Goal: Task Accomplishment & Management: Use online tool/utility

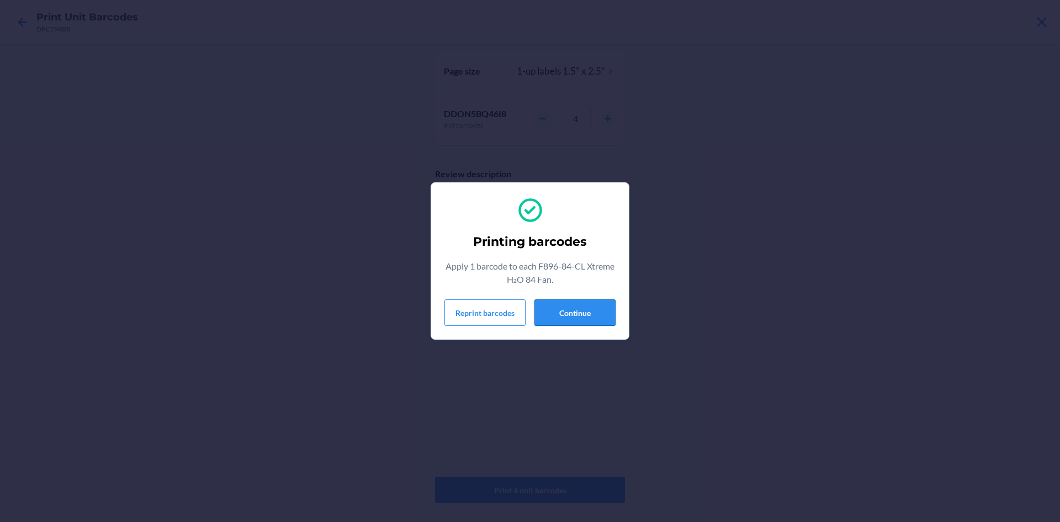
click at [597, 314] on button "Continue" at bounding box center [574, 312] width 81 height 26
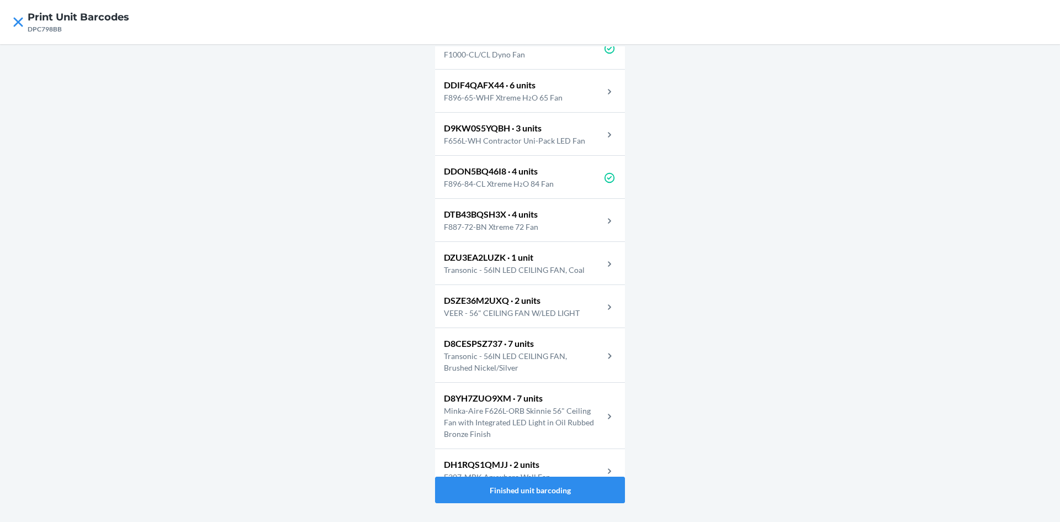
scroll to position [181, 0]
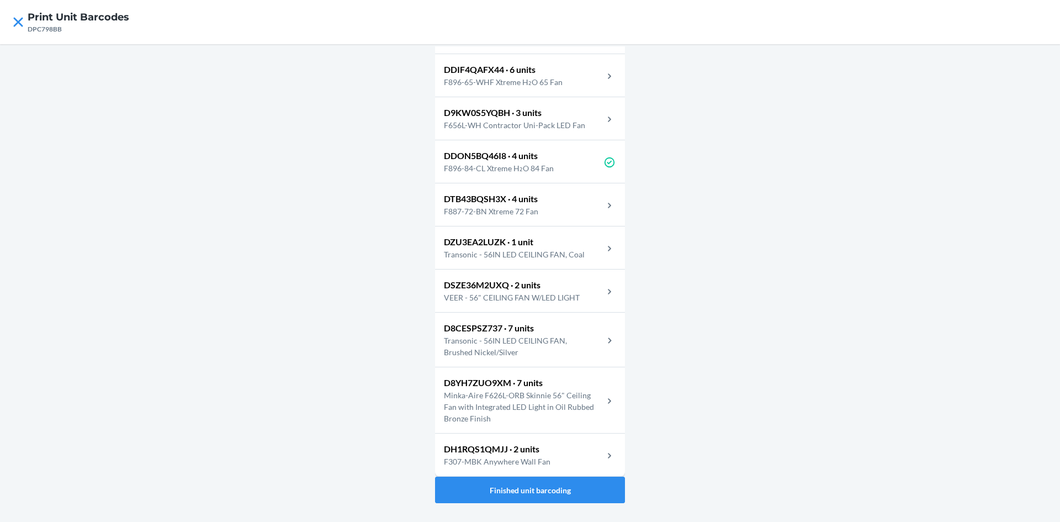
click at [536, 87] on p "F896-65-WHF Xtreme H₂O 65 Fan" at bounding box center [507, 82] width 127 height 12
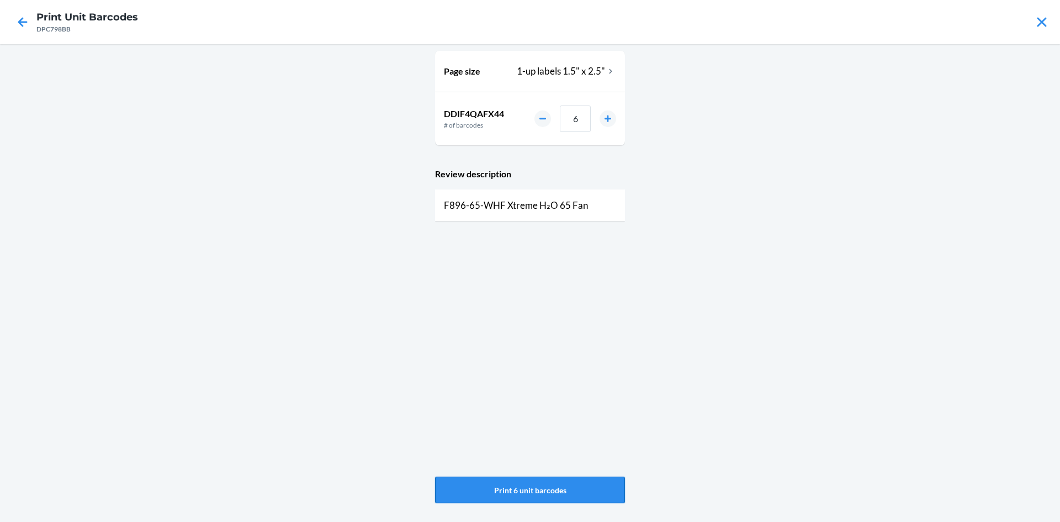
click at [522, 492] on button "Print 6 unit barcodes" at bounding box center [530, 489] width 190 height 26
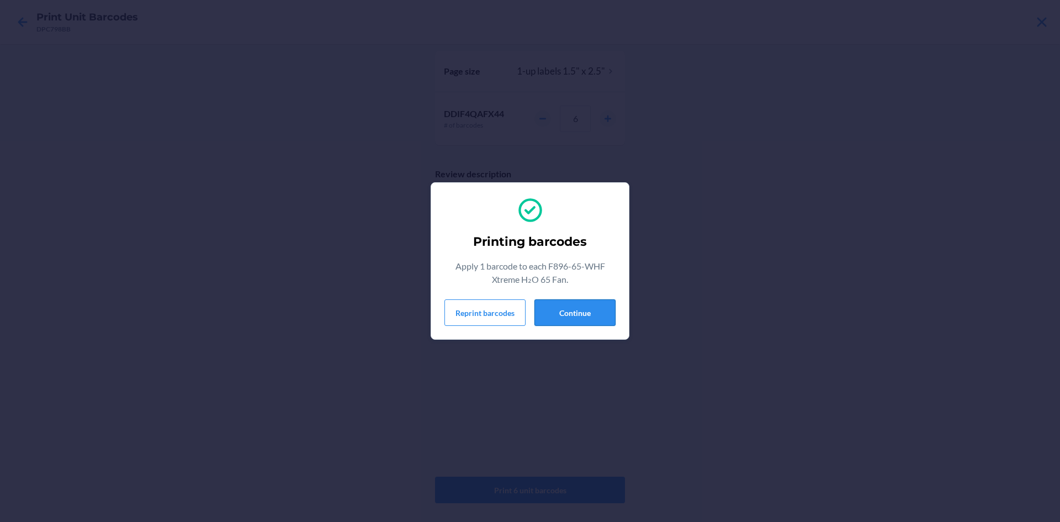
click at [573, 318] on button "Continue" at bounding box center [574, 312] width 81 height 26
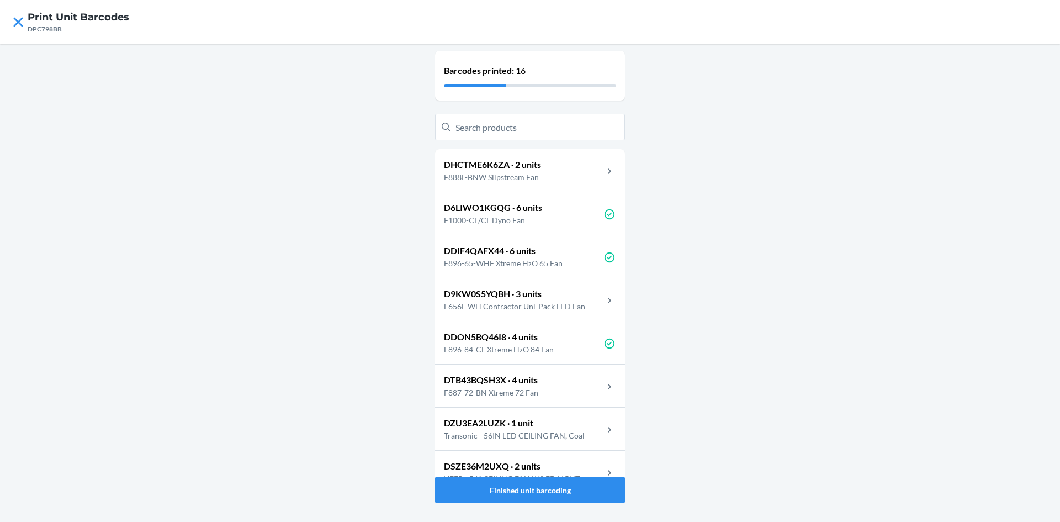
click at [530, 391] on p "F887-72-BN Xtreme 72 Fan" at bounding box center [495, 392] width 103 height 12
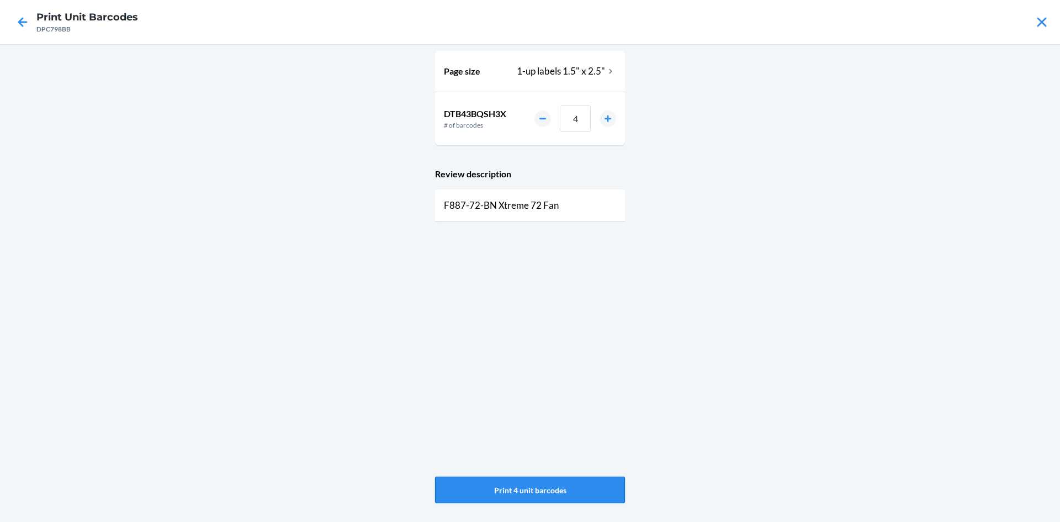
click at [539, 493] on button "Print 4 unit barcodes" at bounding box center [530, 489] width 190 height 26
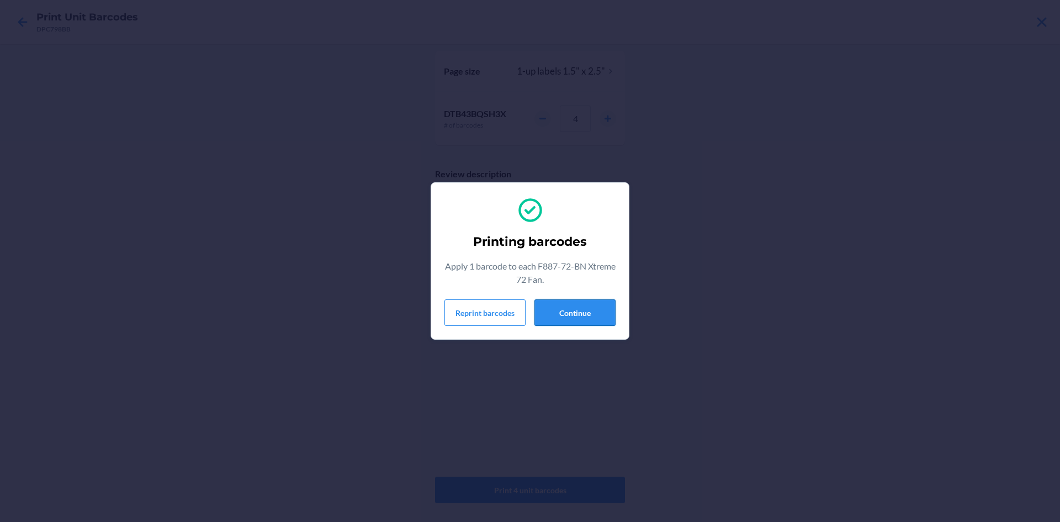
click at [577, 309] on button "Continue" at bounding box center [574, 312] width 81 height 26
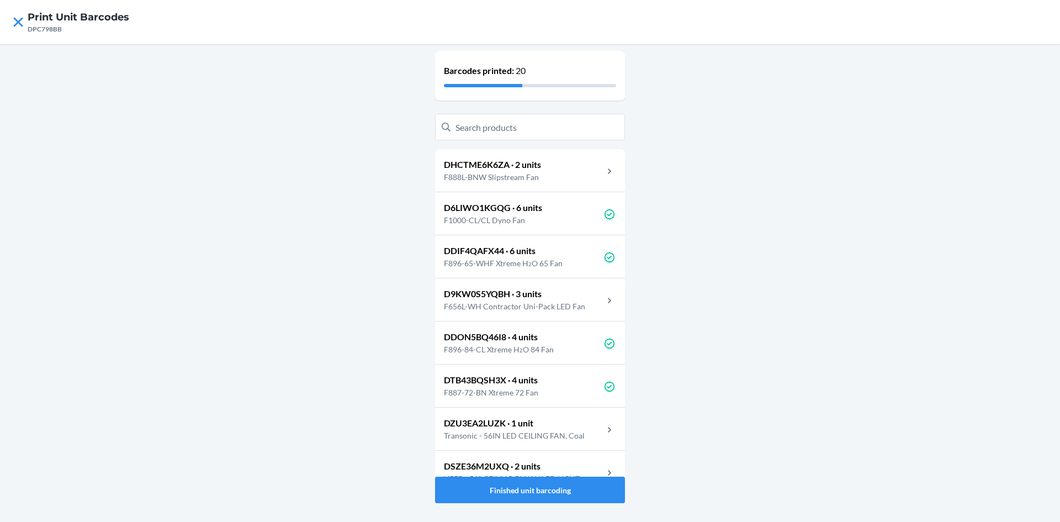
click at [567, 305] on p "F656L-WH Contractor Uni-Pack LED Fan" at bounding box center [519, 306] width 150 height 12
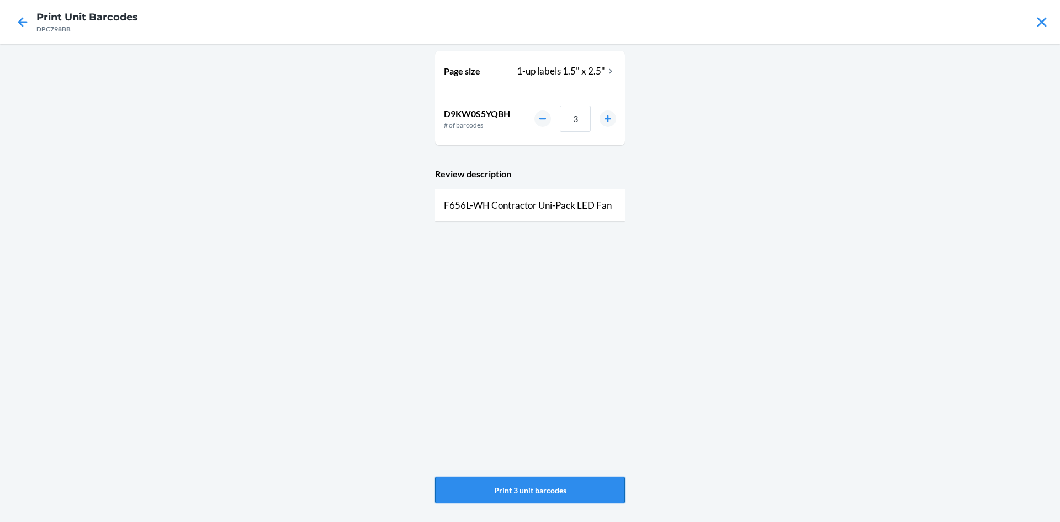
click at [549, 494] on button "Print 3 unit barcodes" at bounding box center [530, 489] width 190 height 26
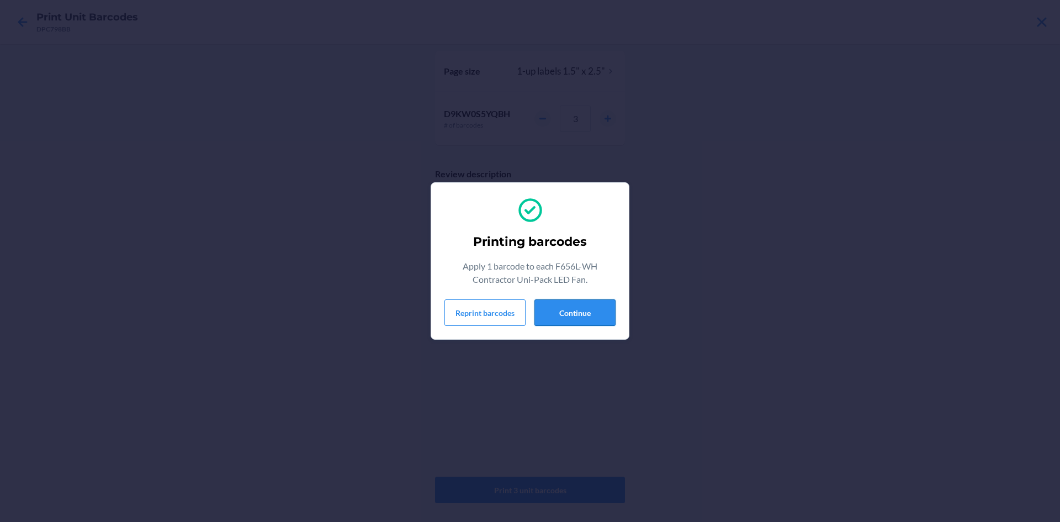
click at [576, 317] on button "Continue" at bounding box center [574, 312] width 81 height 26
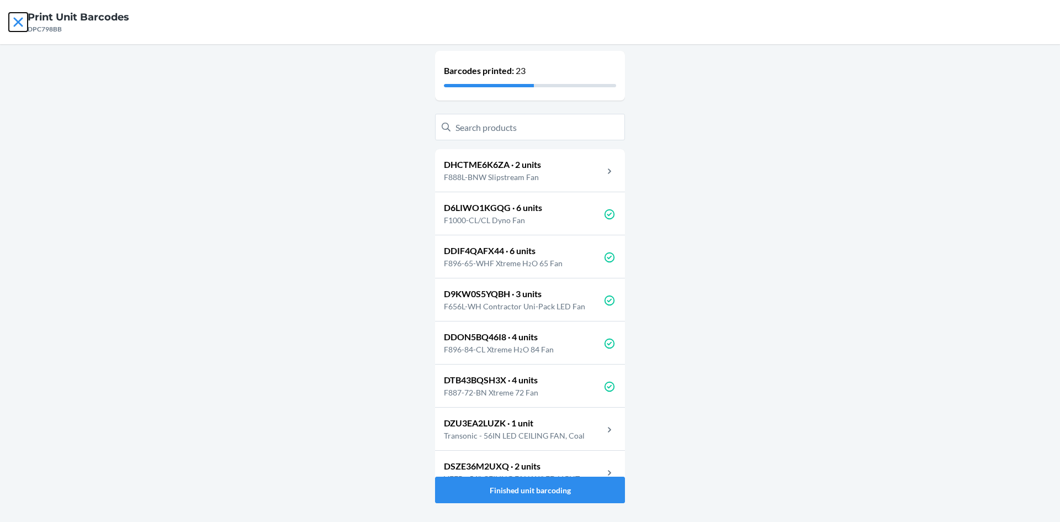
click at [18, 24] on icon at bounding box center [18, 22] width 19 height 19
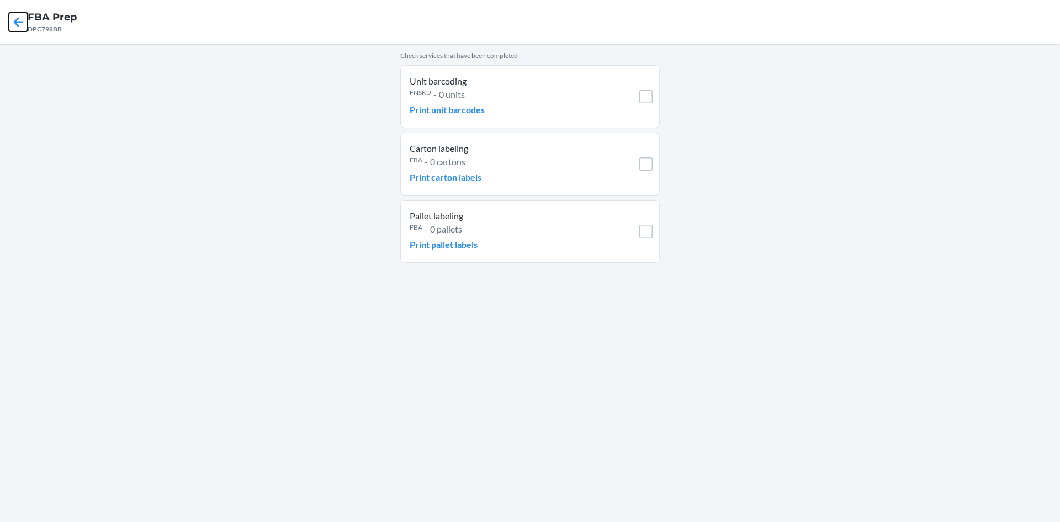
click at [20, 23] on icon at bounding box center [18, 22] width 19 height 19
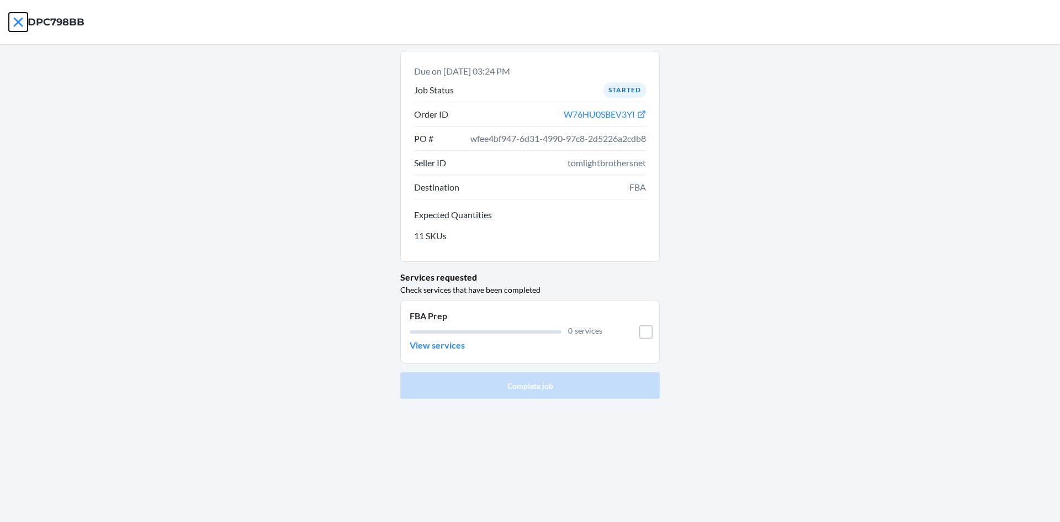
click at [20, 23] on icon at bounding box center [17, 21] width 9 height 9
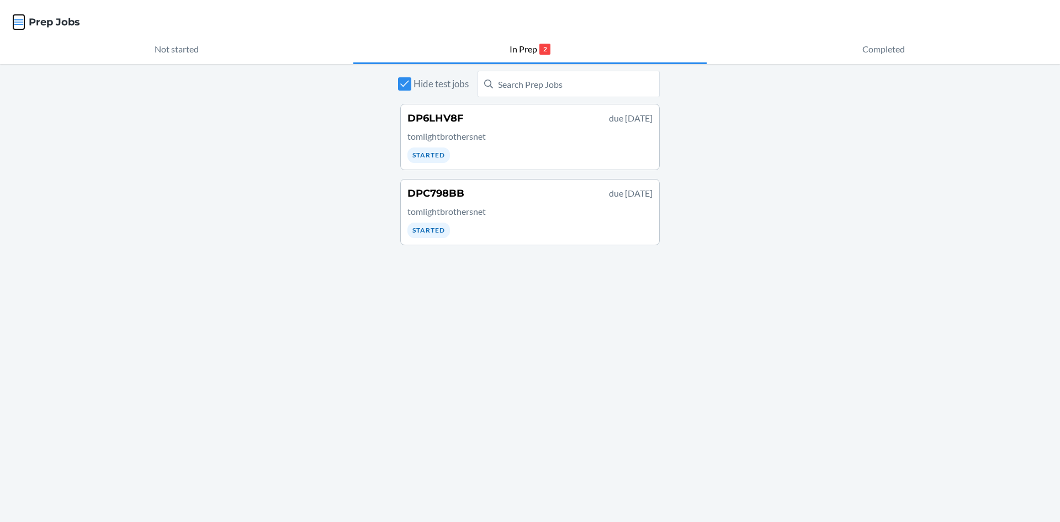
click at [15, 24] on icon "button" at bounding box center [18, 22] width 9 height 6
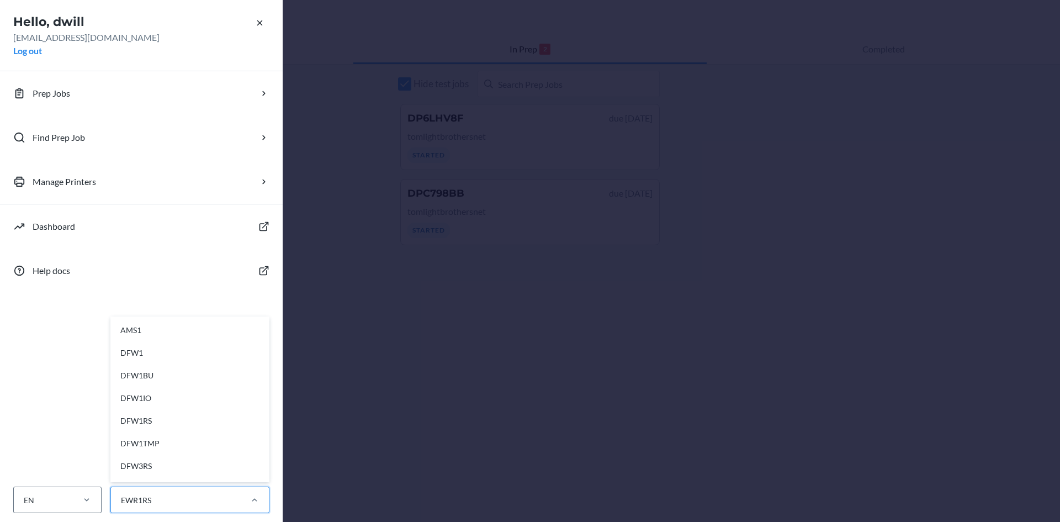
click at [226, 499] on div "EWR1RS" at bounding box center [175, 500] width 129 height 18
click at [121, 499] on input "option AMS1 focused, 1 of 28. 28 results available. Use Up and Down to choose o…" at bounding box center [120, 500] width 1 height 12
click at [170, 404] on div "EWR1CD" at bounding box center [193, 400] width 148 height 23
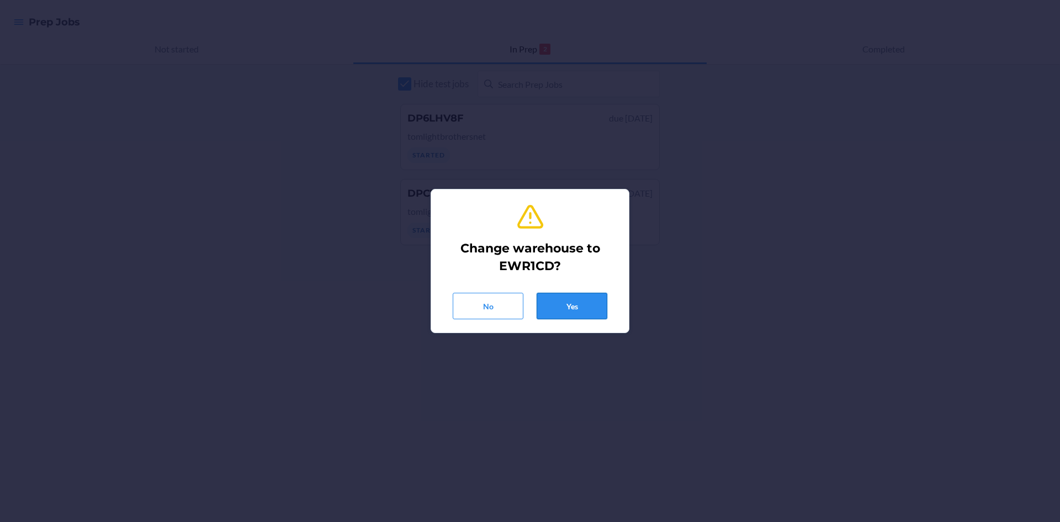
click at [561, 303] on button "Yes" at bounding box center [571, 305] width 71 height 26
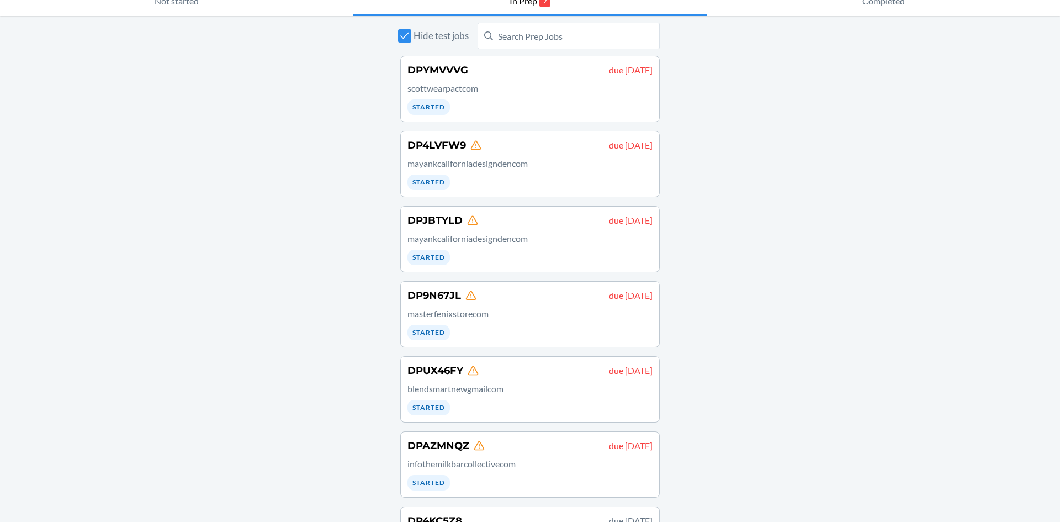
scroll to position [114, 0]
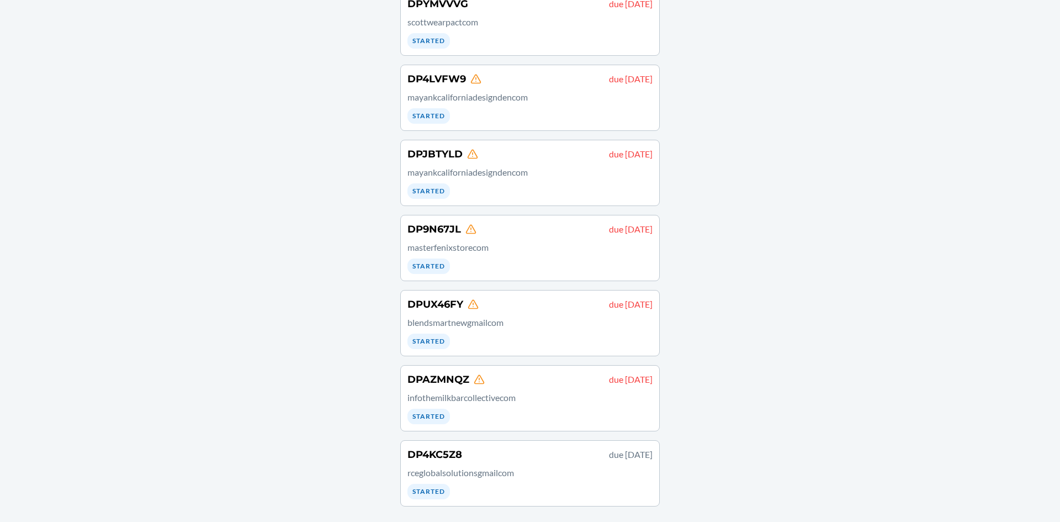
click at [492, 415] on div "DPAZMNQZ due [DATE] infothemilkbarcollectivecom Started" at bounding box center [529, 398] width 245 height 52
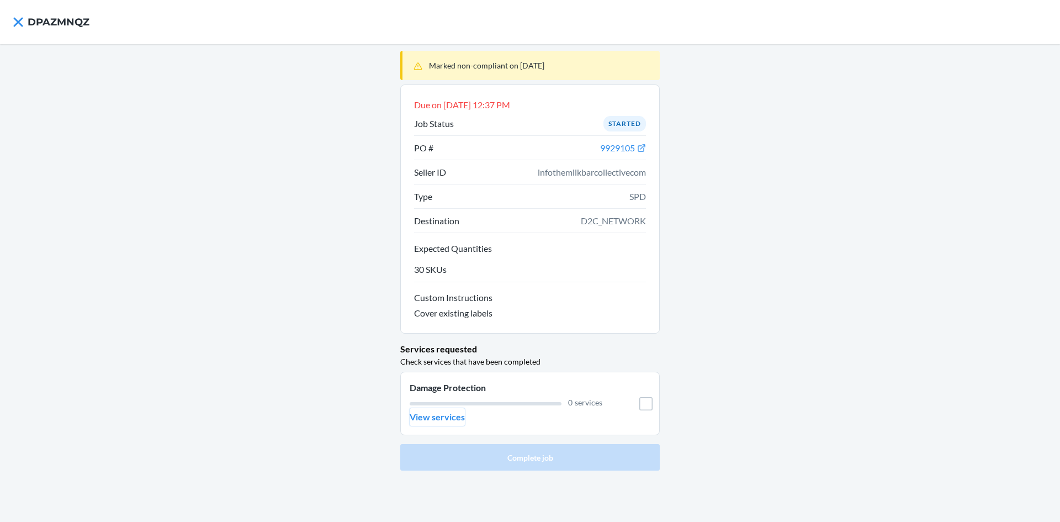
click at [437, 417] on p "View services" at bounding box center [436, 416] width 55 height 13
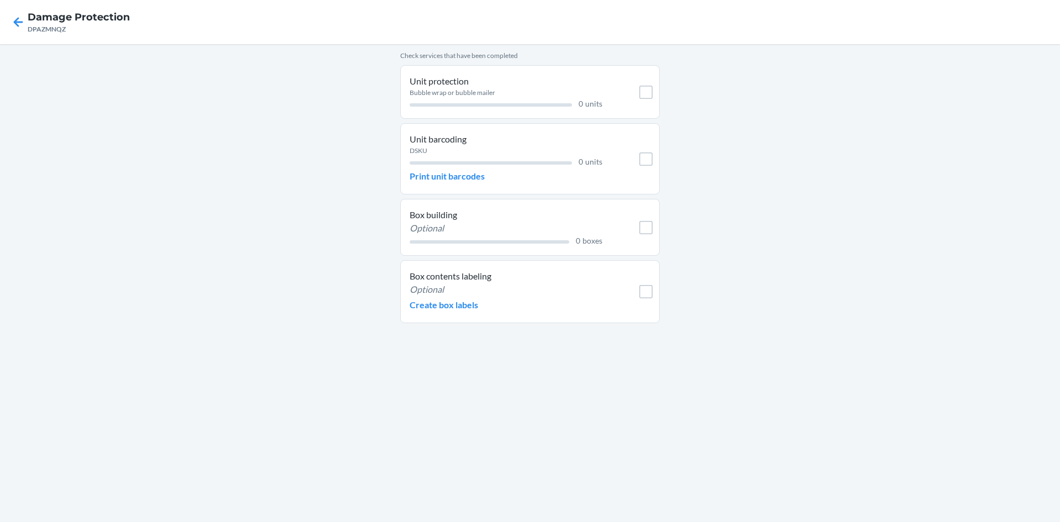
click at [31, 18] on h4 "Damage Protection" at bounding box center [79, 17] width 102 height 14
click at [15, 19] on icon at bounding box center [18, 22] width 19 height 19
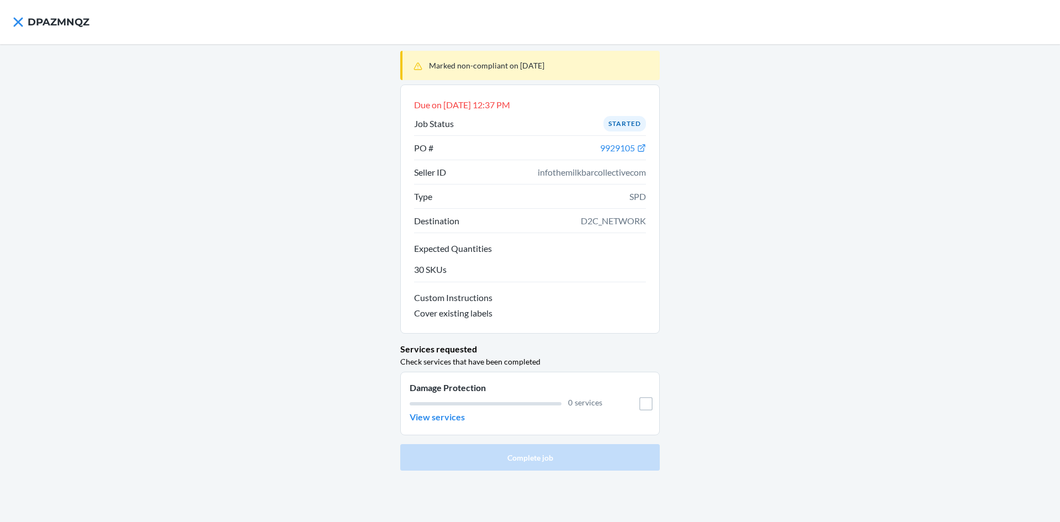
drag, startPoint x: 28, startPoint y: 18, endPoint x: 0, endPoint y: 16, distance: 28.2
click at [0, 17] on nav "DPAZMNQZ" at bounding box center [530, 22] width 1060 height 44
click at [25, 21] on icon at bounding box center [18, 22] width 19 height 19
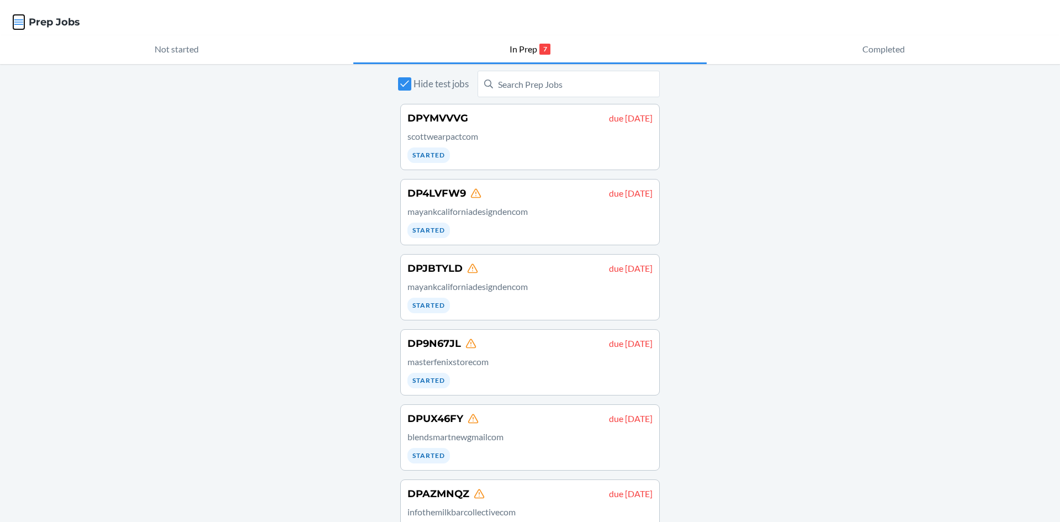
click at [20, 23] on icon "button" at bounding box center [18, 22] width 11 height 11
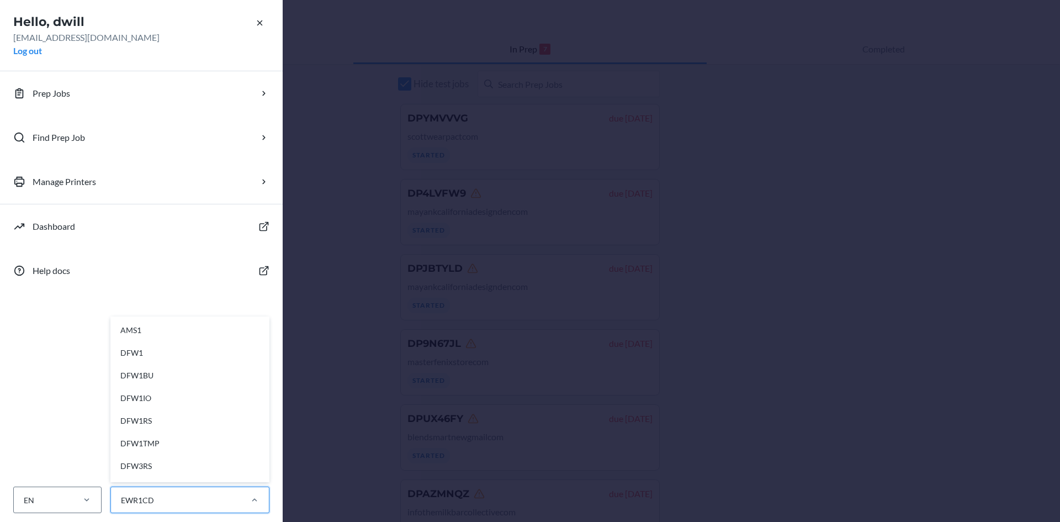
click at [159, 499] on div "EWR1CD" at bounding box center [175, 500] width 129 height 18
click at [121, 499] on input "option AMS1 focused, 1 of 28. 28 results available. Use Up and Down to choose o…" at bounding box center [120, 500] width 1 height 12
click at [148, 449] on div "EWR1RS" at bounding box center [193, 445] width 148 height 23
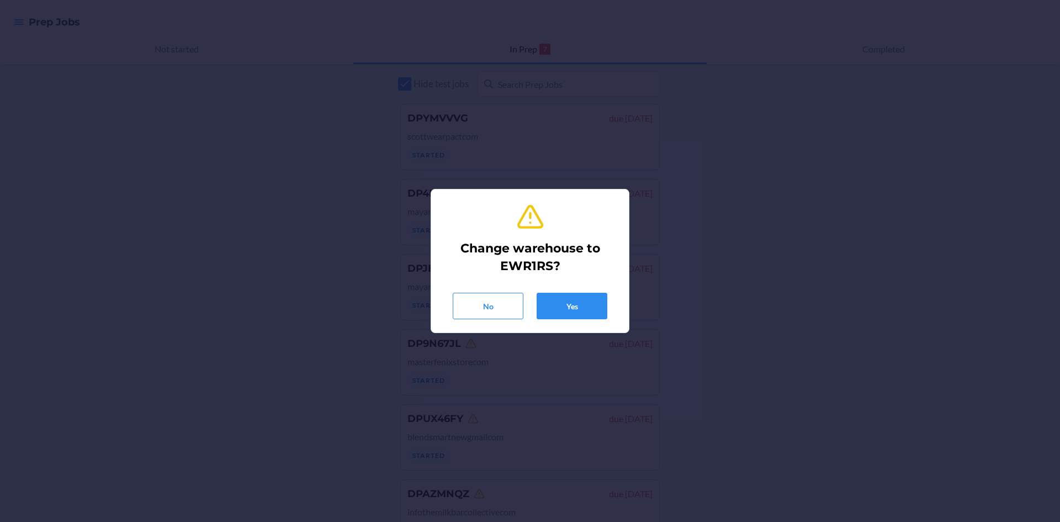
click at [599, 321] on div "Change warehouse to EWR1RS? No Yes" at bounding box center [529, 260] width 171 height 125
click at [577, 313] on button "Yes" at bounding box center [571, 305] width 71 height 26
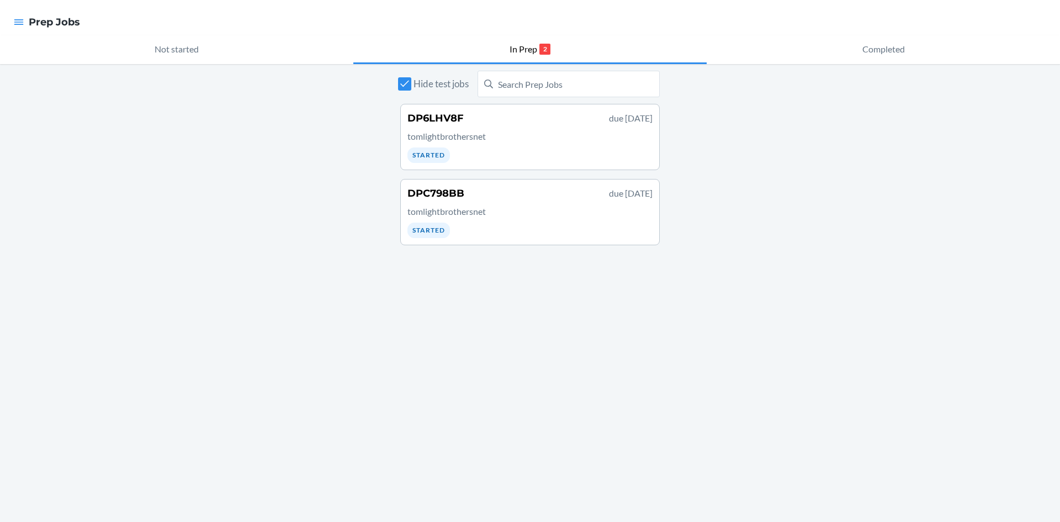
click at [486, 157] on div "DP6LHV8F due [DATE] tomlightbrothersnet Started" at bounding box center [529, 137] width 245 height 52
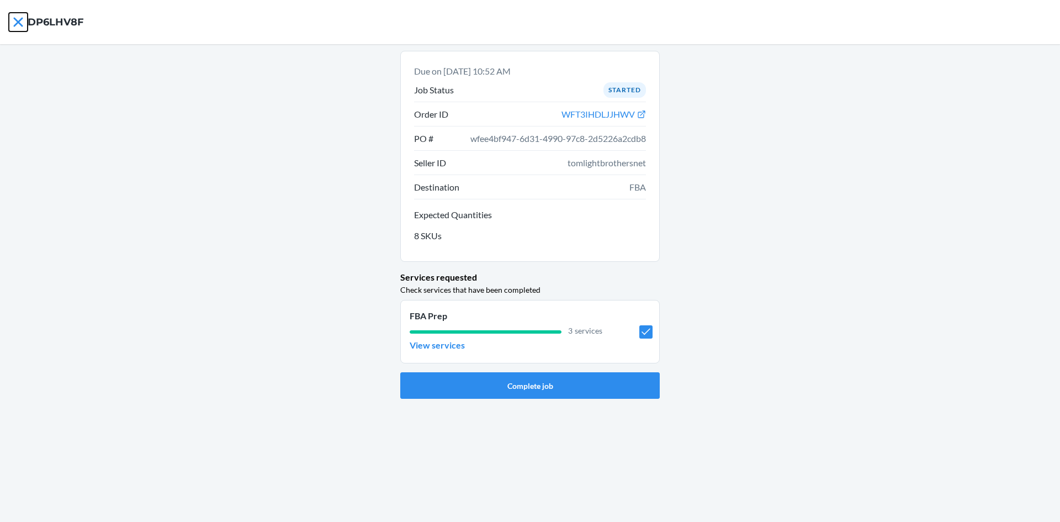
click at [16, 27] on icon at bounding box center [18, 22] width 19 height 19
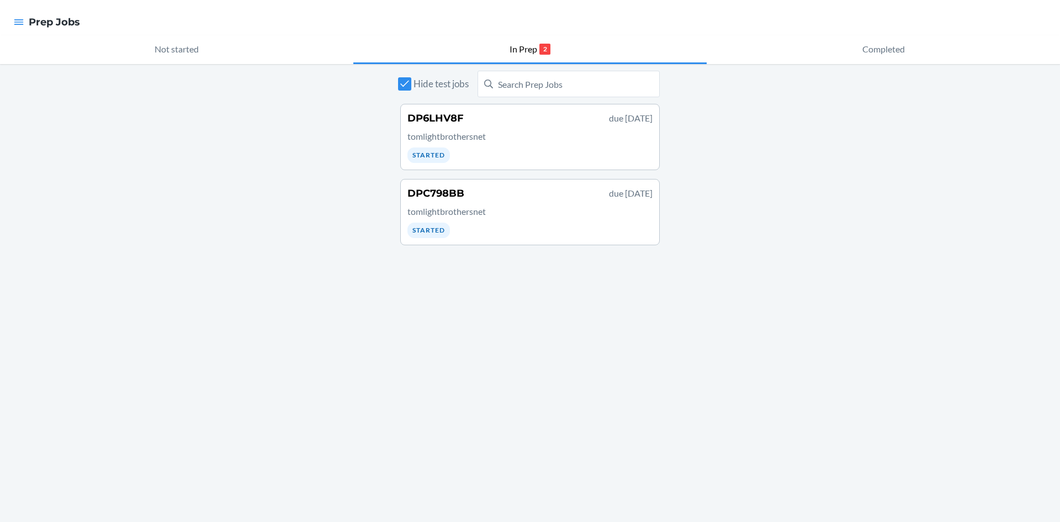
click at [502, 216] on p "tomlightbrothersnet" at bounding box center [529, 211] width 245 height 13
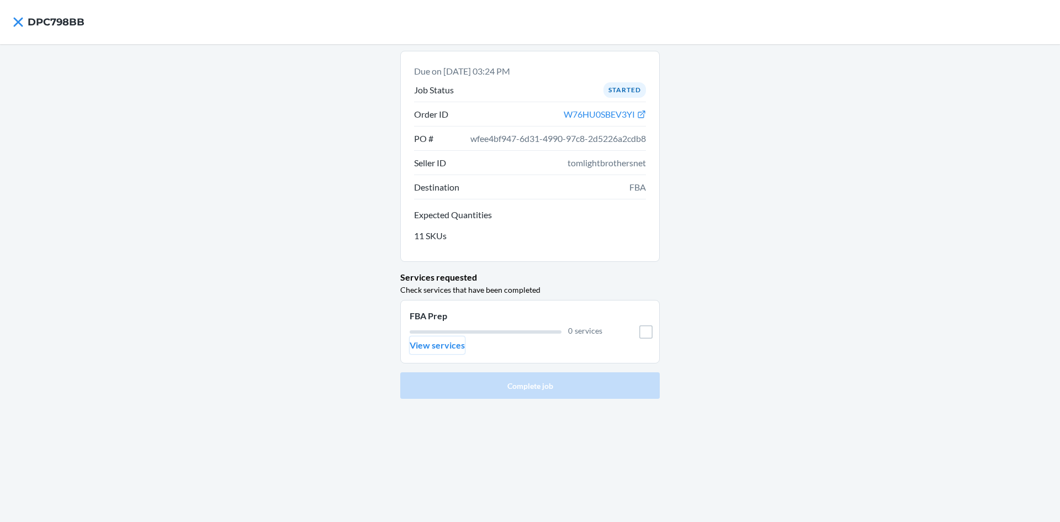
click at [451, 344] on p "View services" at bounding box center [436, 344] width 55 height 13
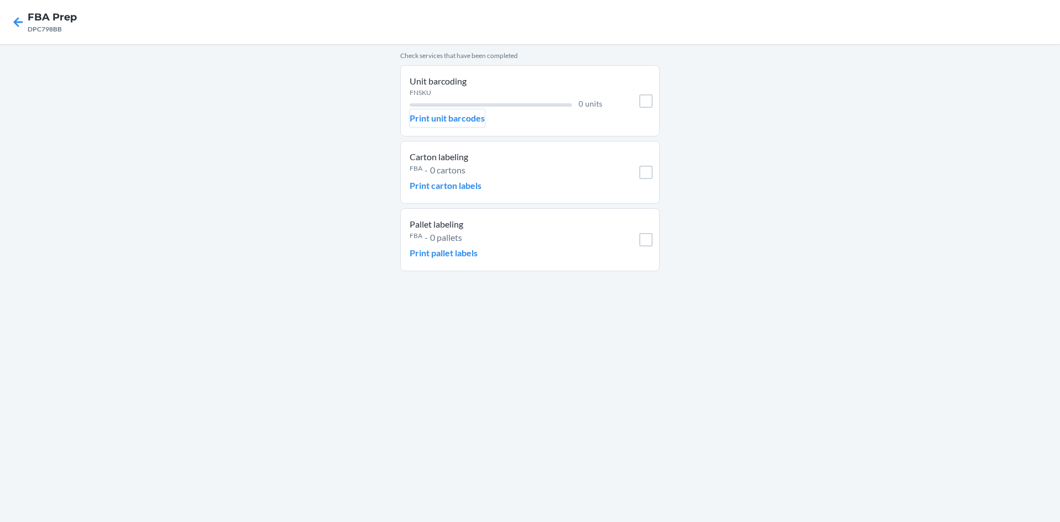
click at [441, 110] on button "Print unit barcodes" at bounding box center [446, 118] width 75 height 18
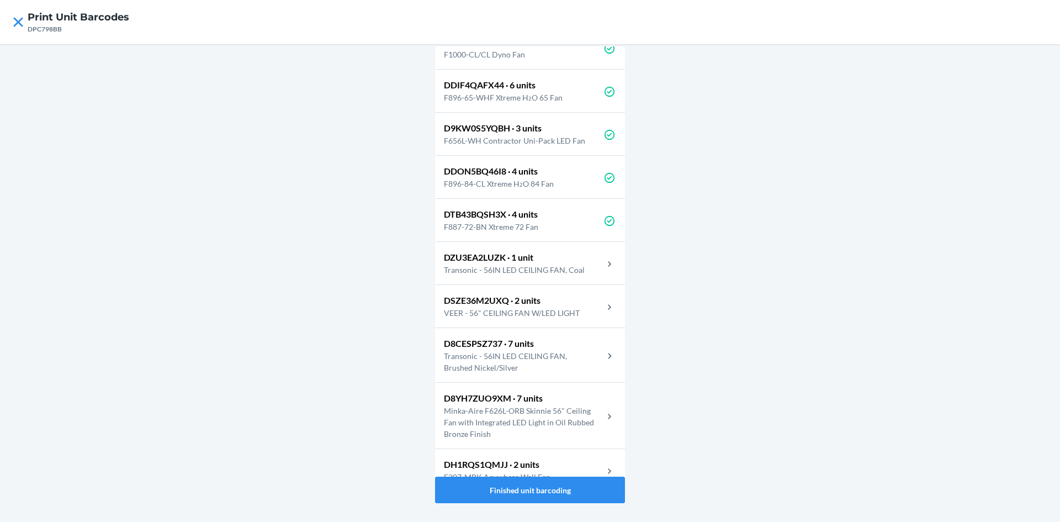
scroll to position [181, 0]
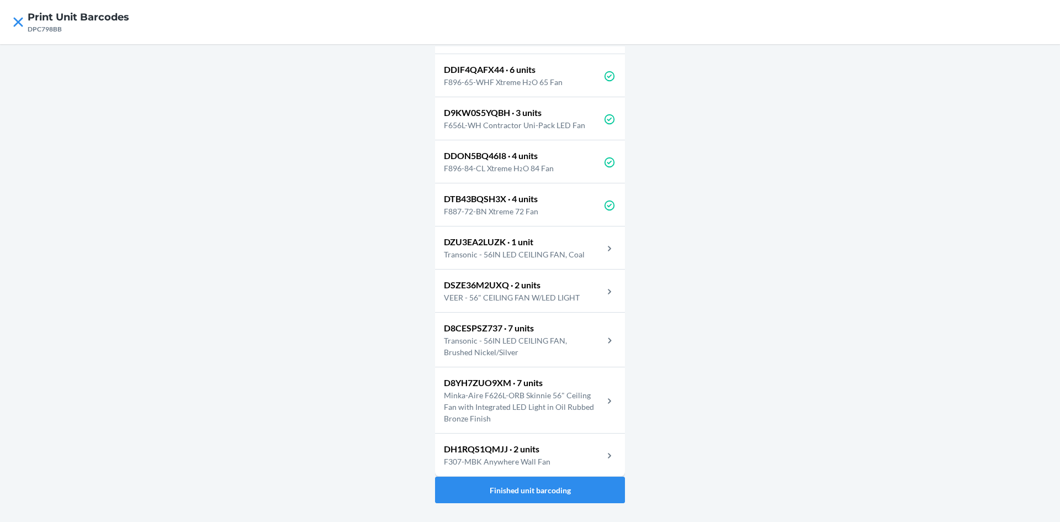
click at [549, 462] on p "F307-MBK Anywhere Wall Fan" at bounding box center [501, 461] width 115 height 12
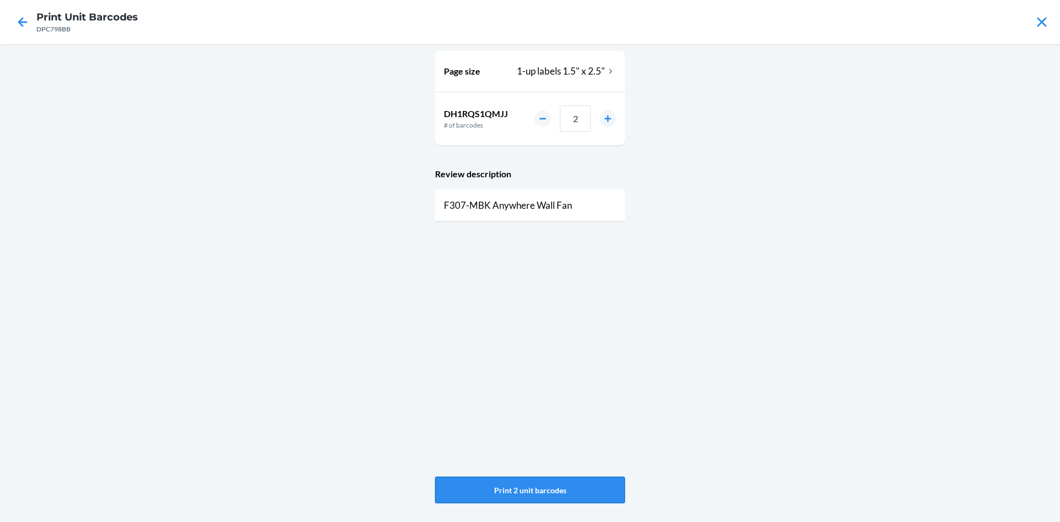
click at [498, 492] on button "Print 2 unit barcodes" at bounding box center [530, 489] width 190 height 26
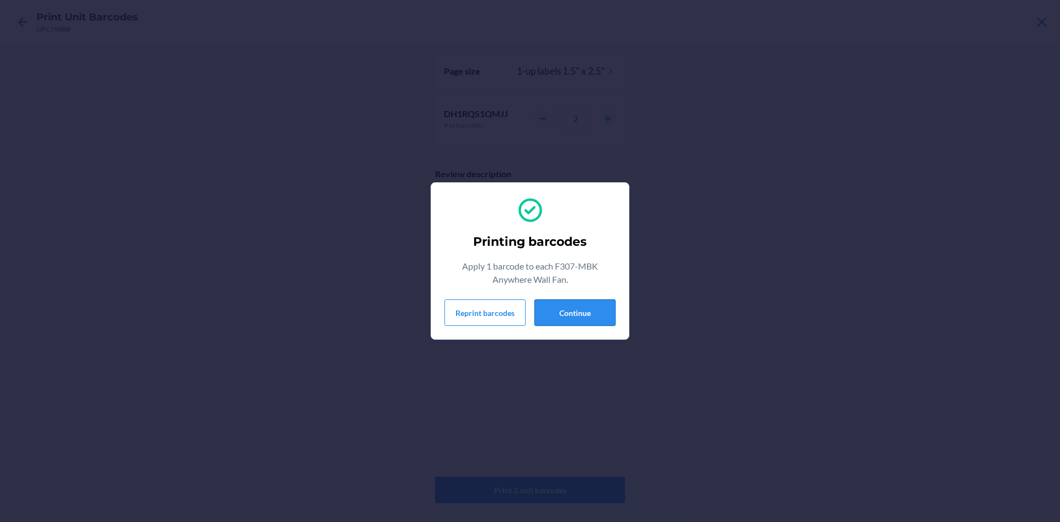
click at [597, 311] on button "Continue" at bounding box center [574, 312] width 81 height 26
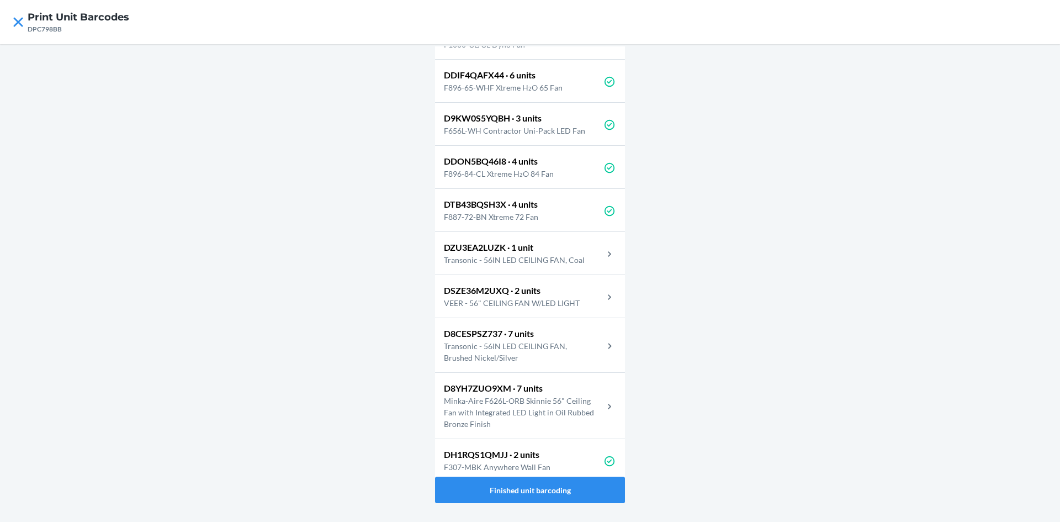
scroll to position [181, 0]
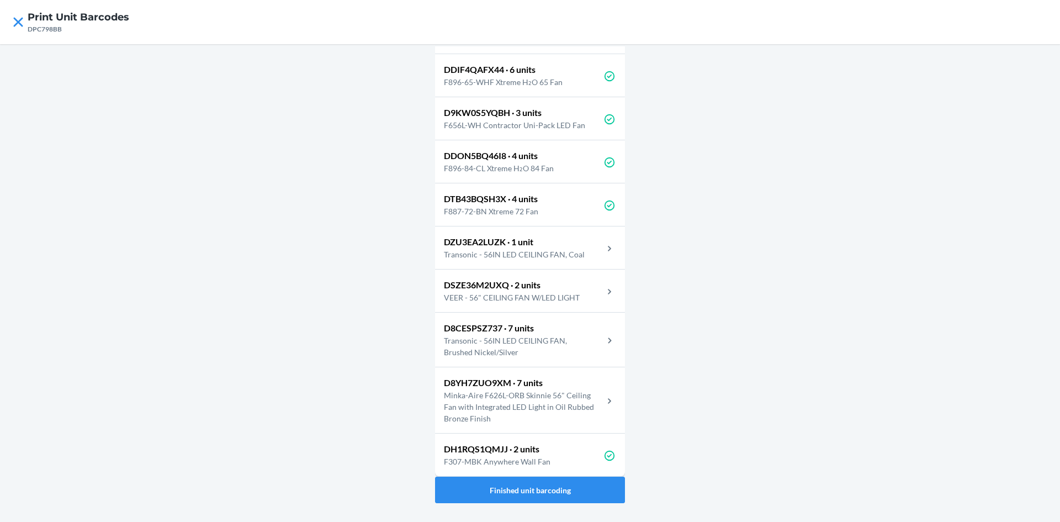
click at [561, 303] on div "DSZE36M2UXQ · 2 units VEER - 56" CEILING FAN W/LED LIGHT" at bounding box center [530, 290] width 190 height 43
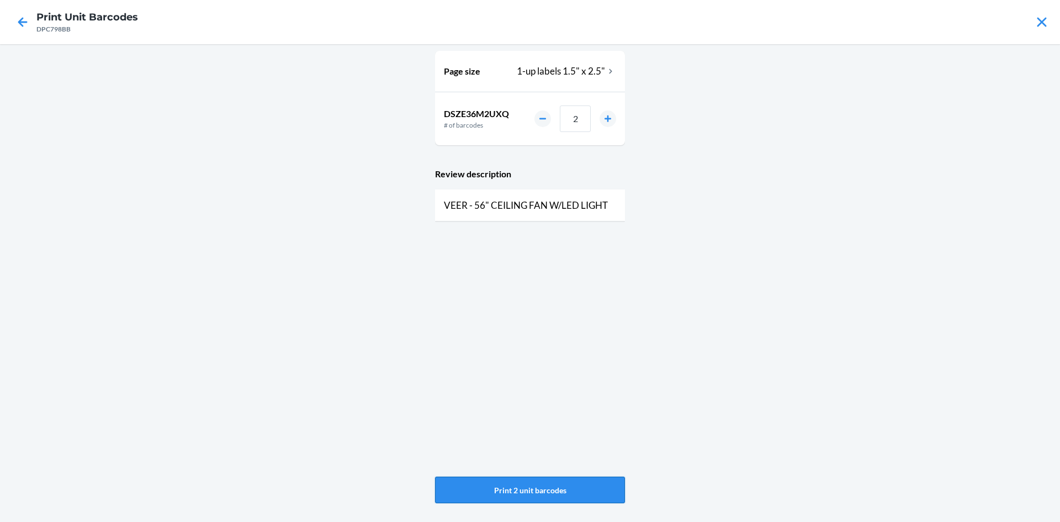
click at [581, 500] on button "Print 2 unit barcodes" at bounding box center [530, 489] width 190 height 26
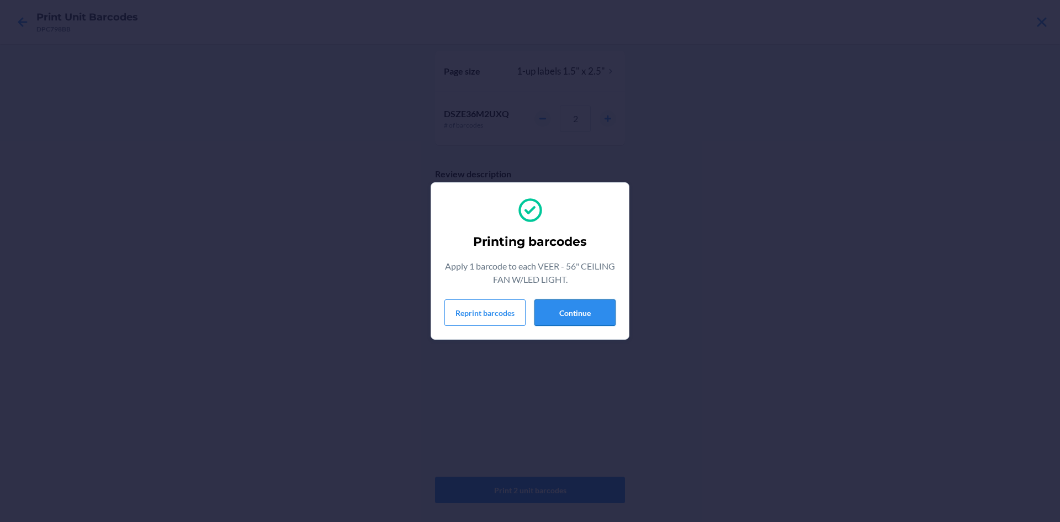
click at [571, 316] on button "Continue" at bounding box center [574, 312] width 81 height 26
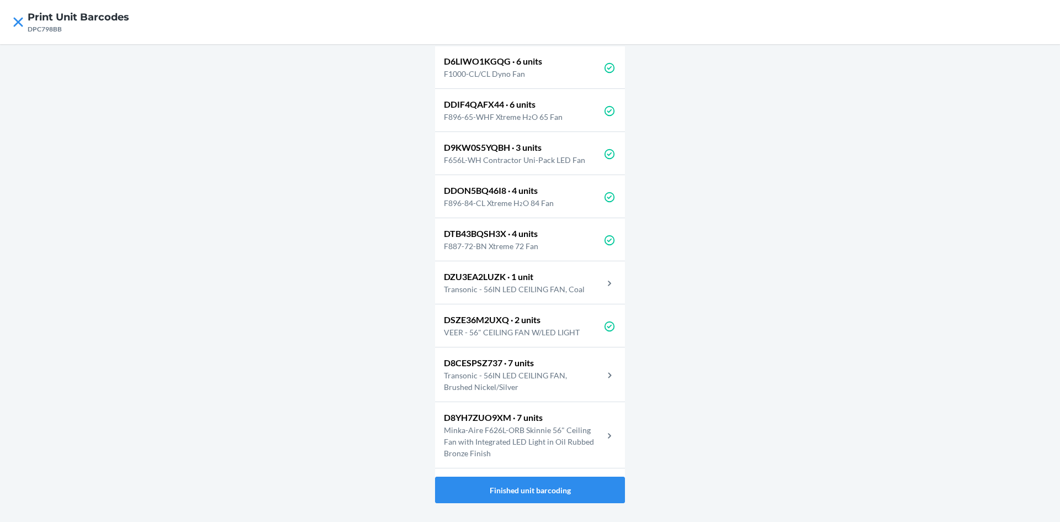
scroll to position [166, 0]
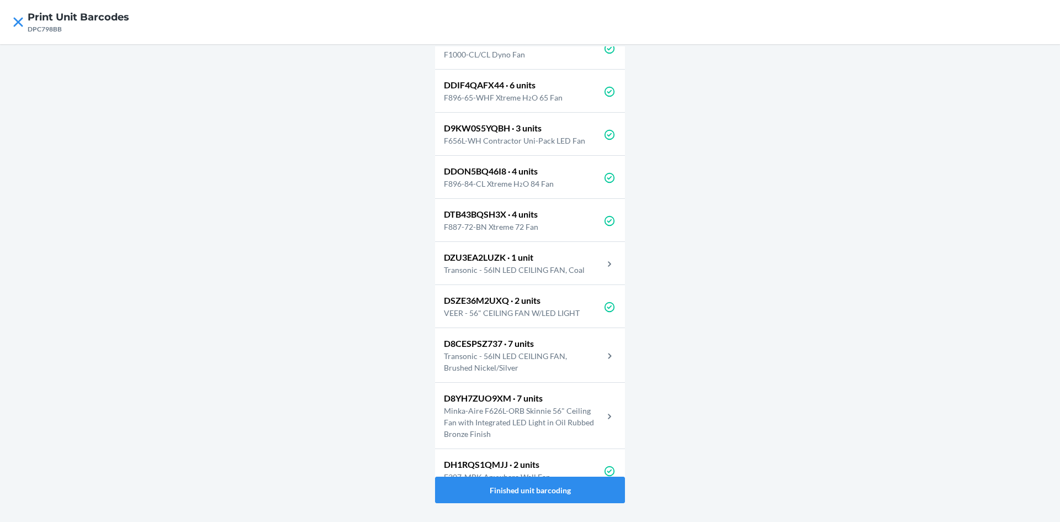
click at [561, 361] on p "Transonic - 56IN LED CEILING FAN, Brushed Nickel/Silver" at bounding box center [523, 361] width 159 height 23
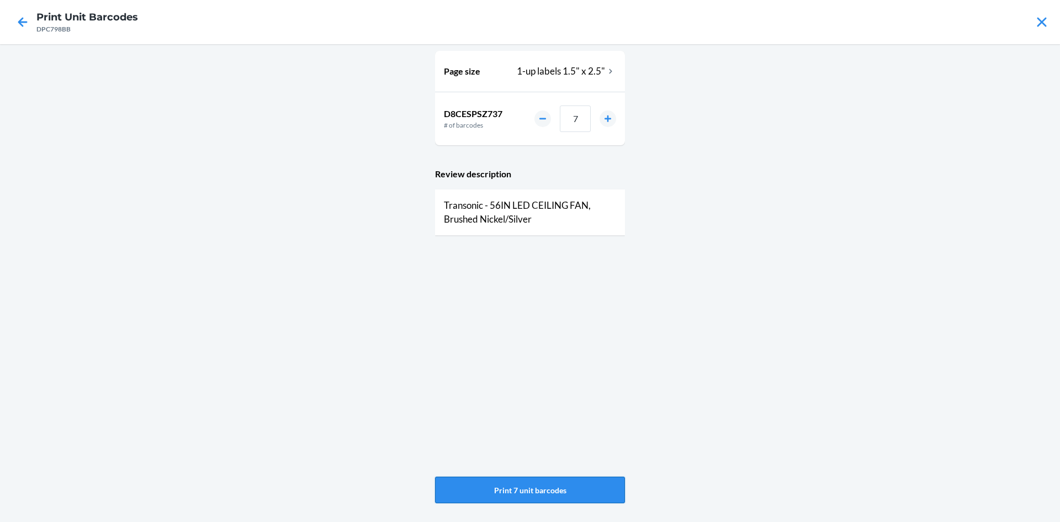
click at [544, 498] on button "Print 7 unit barcodes" at bounding box center [530, 489] width 190 height 26
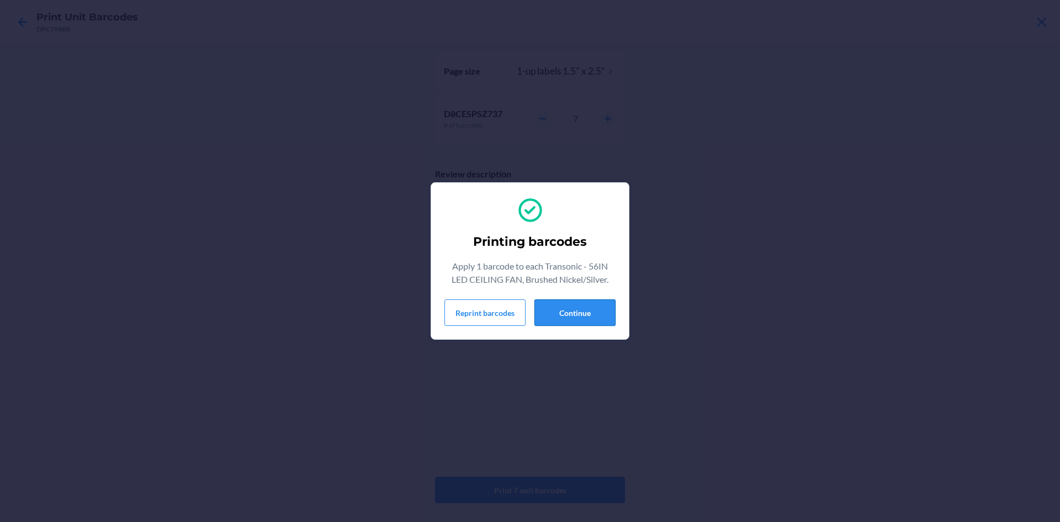
click at [594, 312] on button "Continue" at bounding box center [574, 312] width 81 height 26
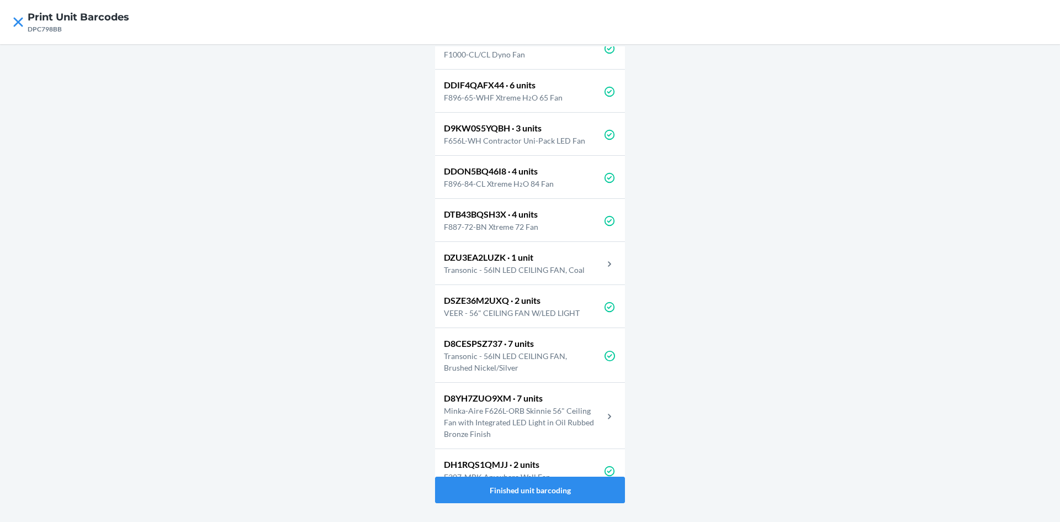
scroll to position [181, 0]
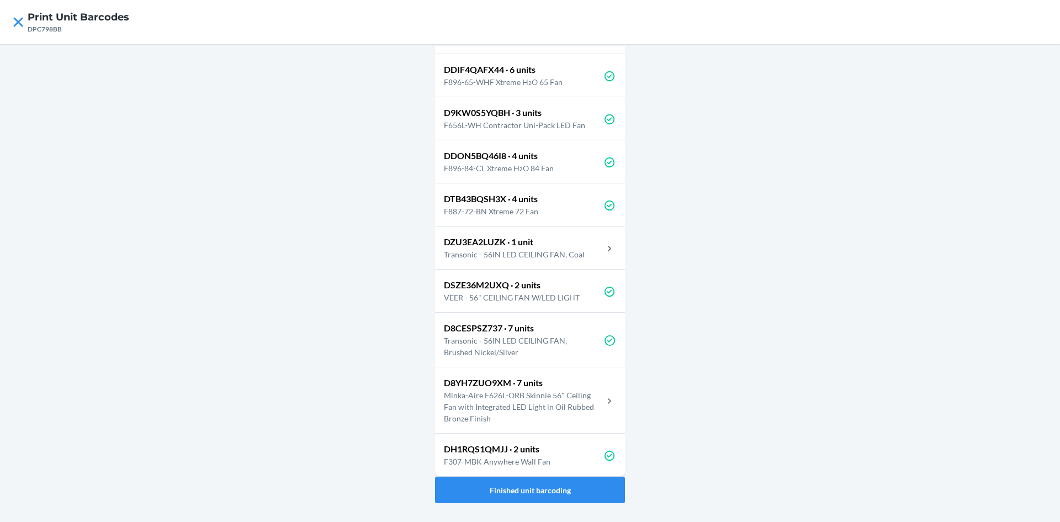
click at [586, 412] on p "Minka-Aire F626L-ORB Skinnie 56" Ceiling Fan with Integrated LED Light in Oil R…" at bounding box center [523, 406] width 159 height 35
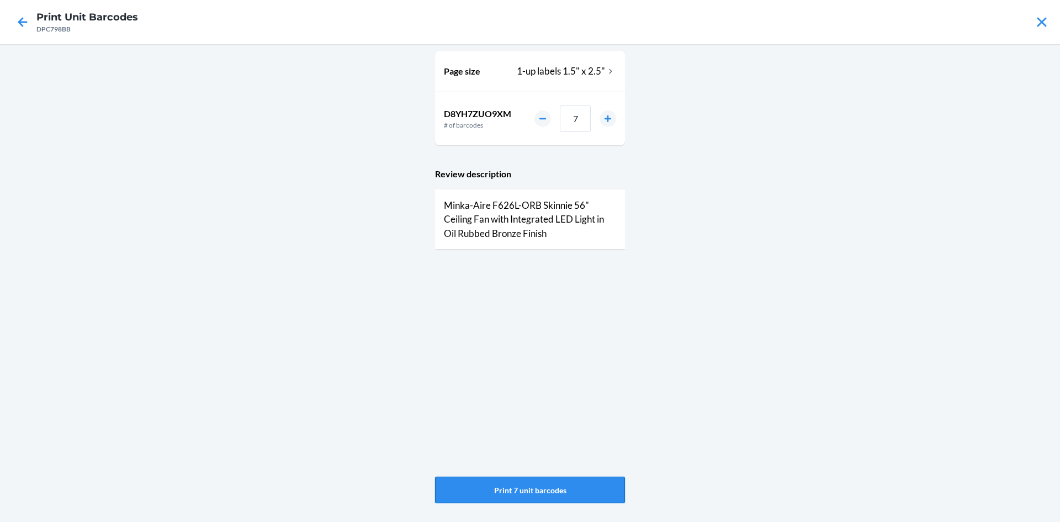
click at [544, 493] on button "Print 7 unit barcodes" at bounding box center [530, 489] width 190 height 26
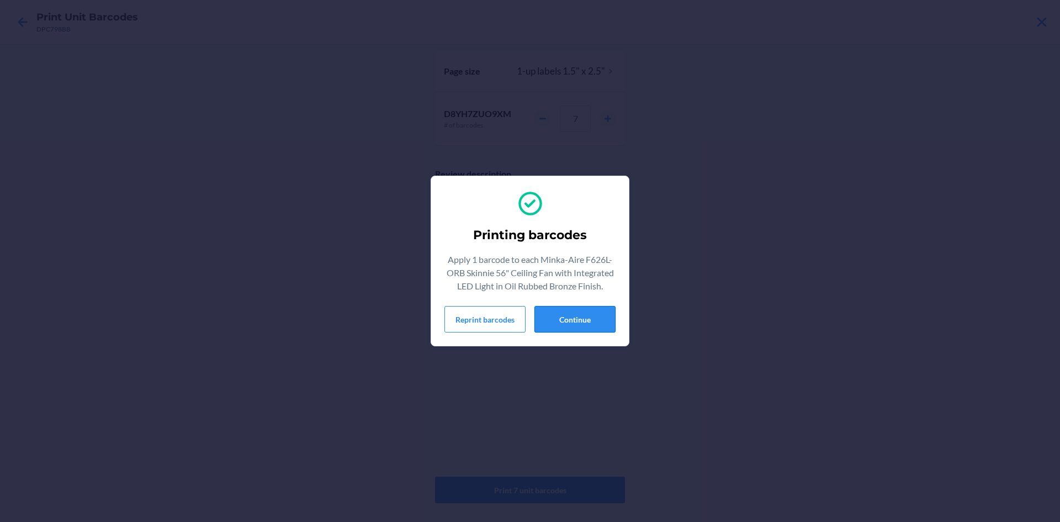
click at [573, 312] on button "Continue" at bounding box center [574, 319] width 81 height 26
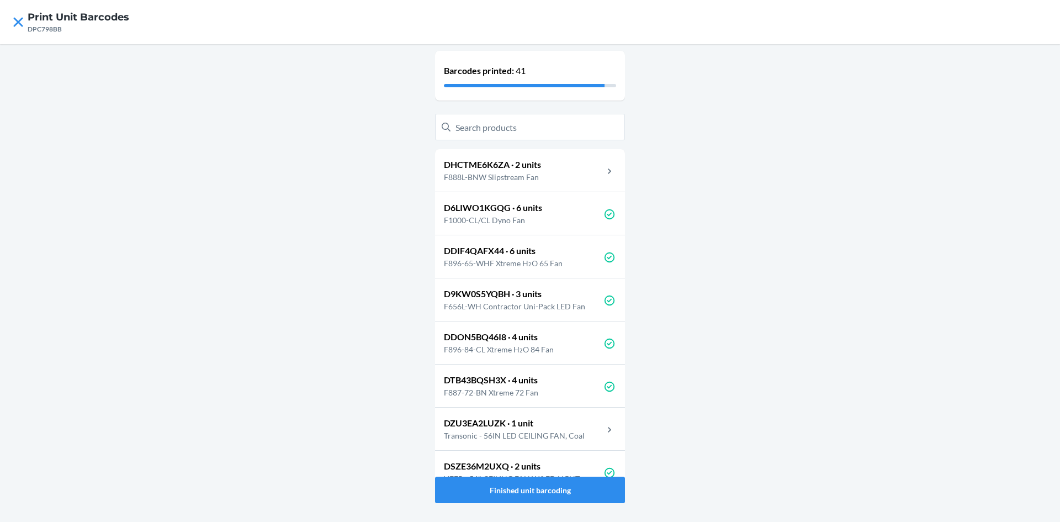
click at [556, 171] on div "DHCTME6K6ZA · 2 units F888L-BNW Slipstream Fan" at bounding box center [530, 170] width 190 height 43
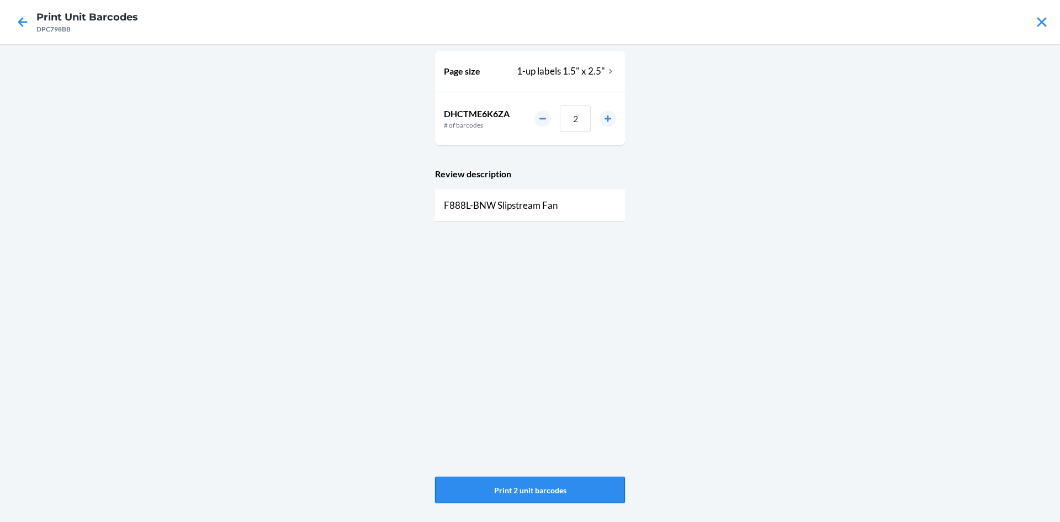
click at [554, 487] on button "Print 2 unit barcodes" at bounding box center [530, 489] width 190 height 26
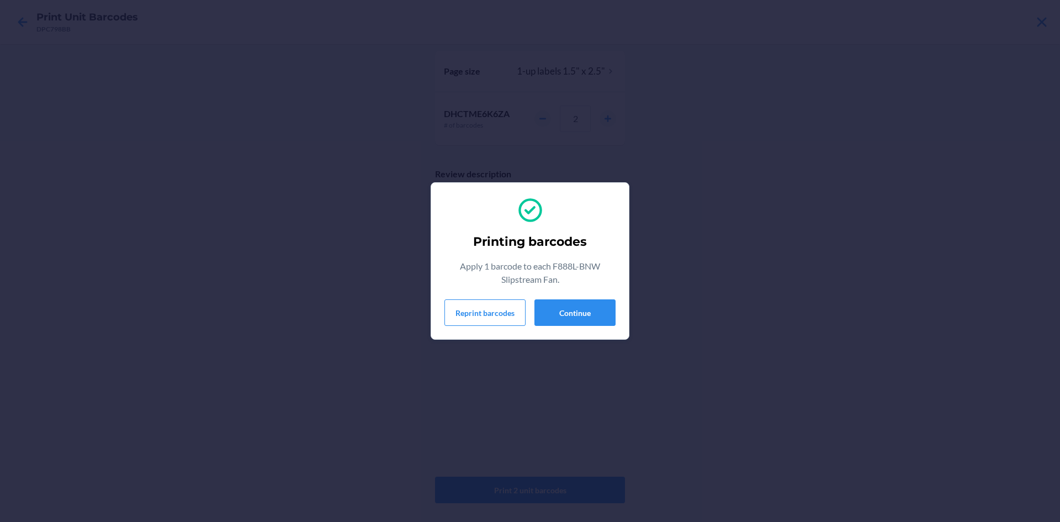
click at [612, 197] on div "Printing barcodes Apply 1 barcode to each F888L-BNW Slipstream Fan. Reprint bar…" at bounding box center [530, 261] width 1060 height 522
click at [593, 332] on section "Printing barcodes Apply 1 barcode to each F888L-BNW Slipstream Fan. Reprint bar…" at bounding box center [529, 260] width 199 height 157
click at [609, 308] on button "Continue" at bounding box center [574, 312] width 81 height 26
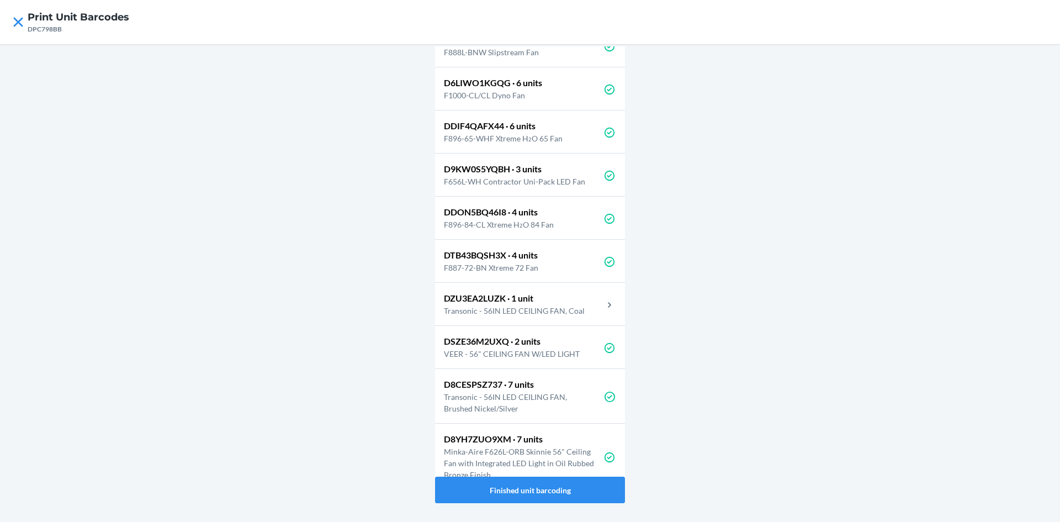
scroll to position [181, 0]
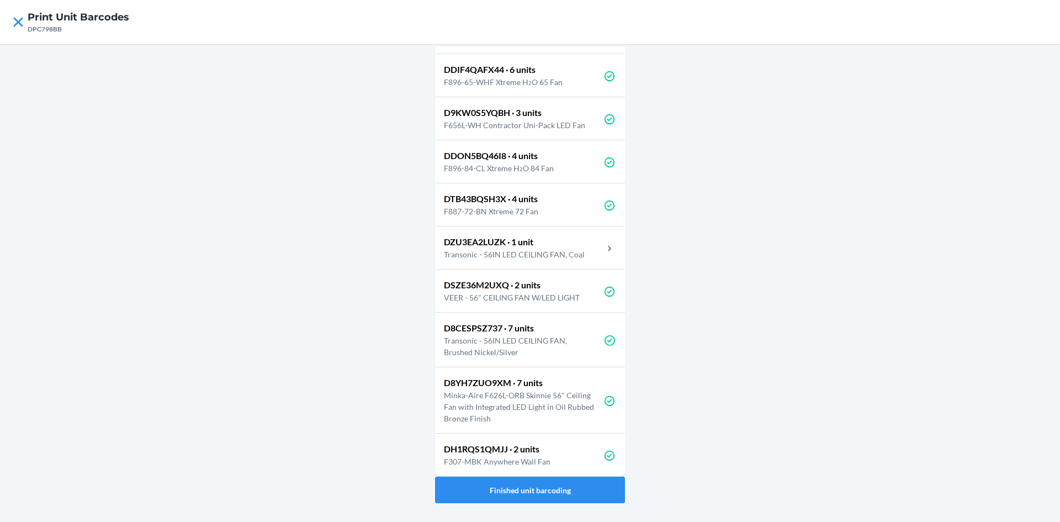
click at [570, 257] on p "Transonic - 56IN LED CEILING FAN, Coal" at bounding box center [519, 254] width 150 height 12
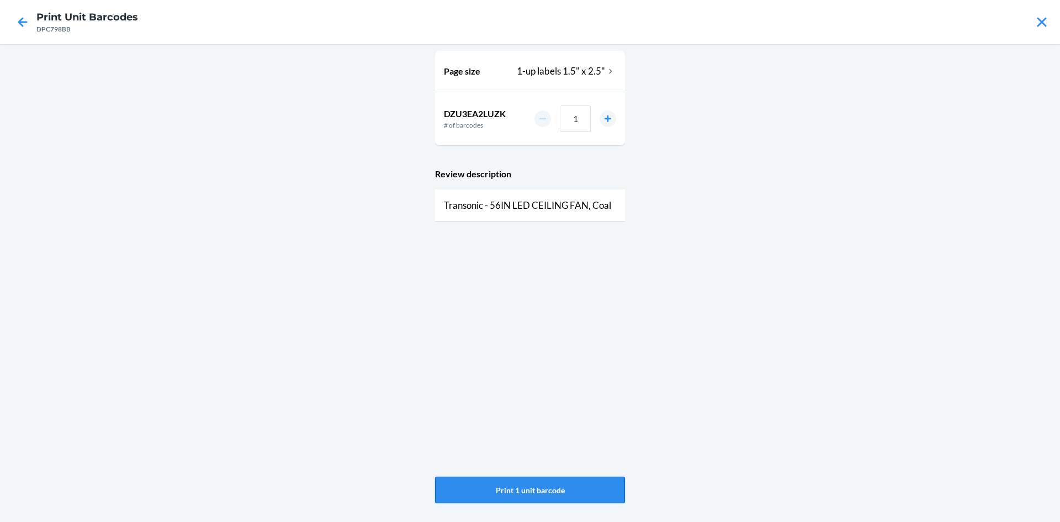
click at [506, 487] on button "Print 1 unit barcode" at bounding box center [530, 489] width 190 height 26
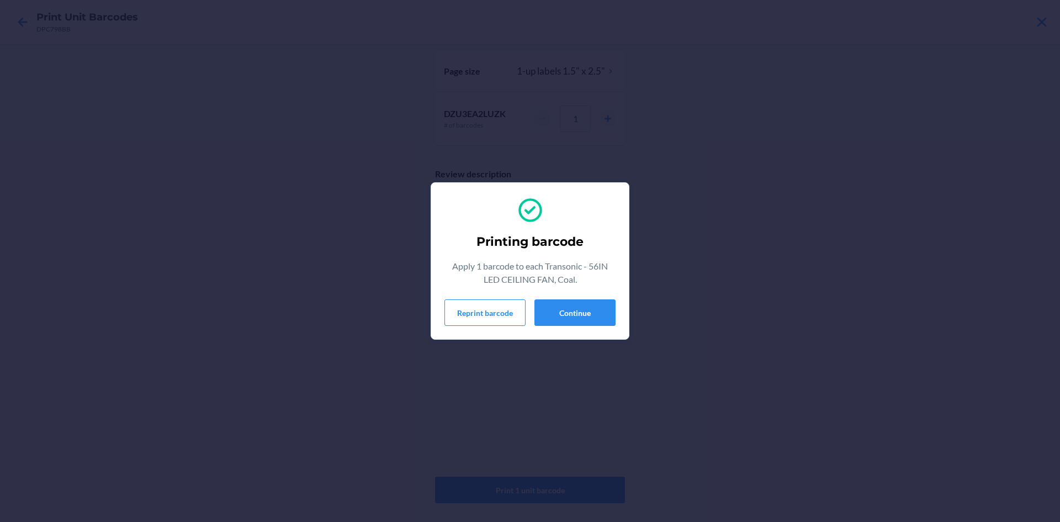
click at [562, 298] on div "Printing barcode Apply 1 barcode to each Transonic - 56IN LED CEILING FAN, Coal…" at bounding box center [529, 260] width 171 height 139
click at [567, 312] on button "Continue" at bounding box center [574, 312] width 81 height 26
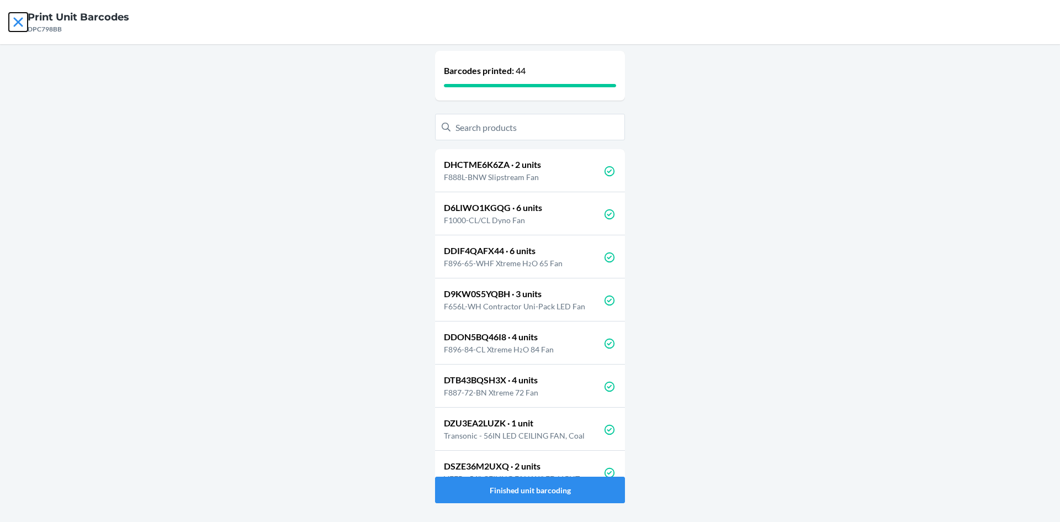
click at [19, 22] on icon at bounding box center [18, 22] width 19 height 19
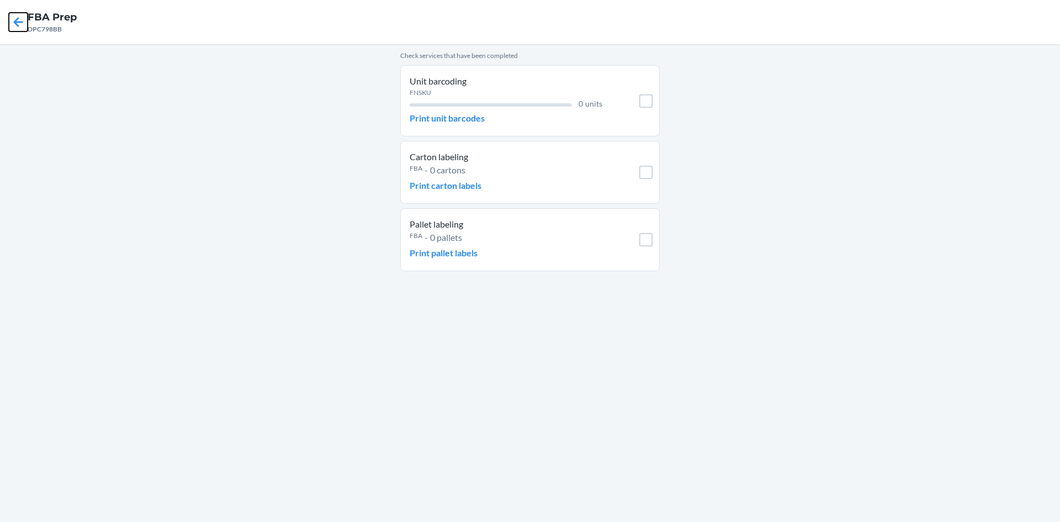
click at [19, 22] on icon at bounding box center [18, 21] width 9 height 9
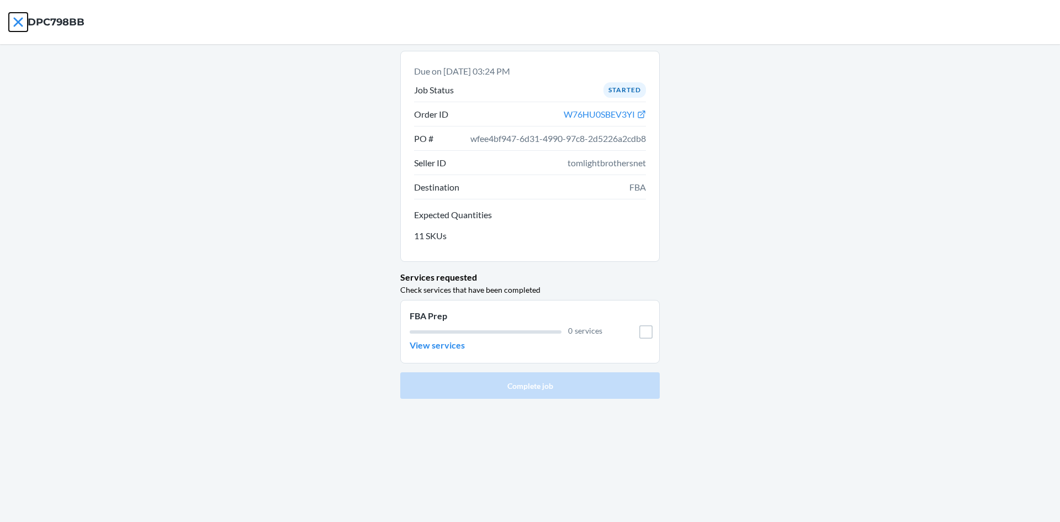
click at [19, 22] on icon at bounding box center [18, 22] width 19 height 19
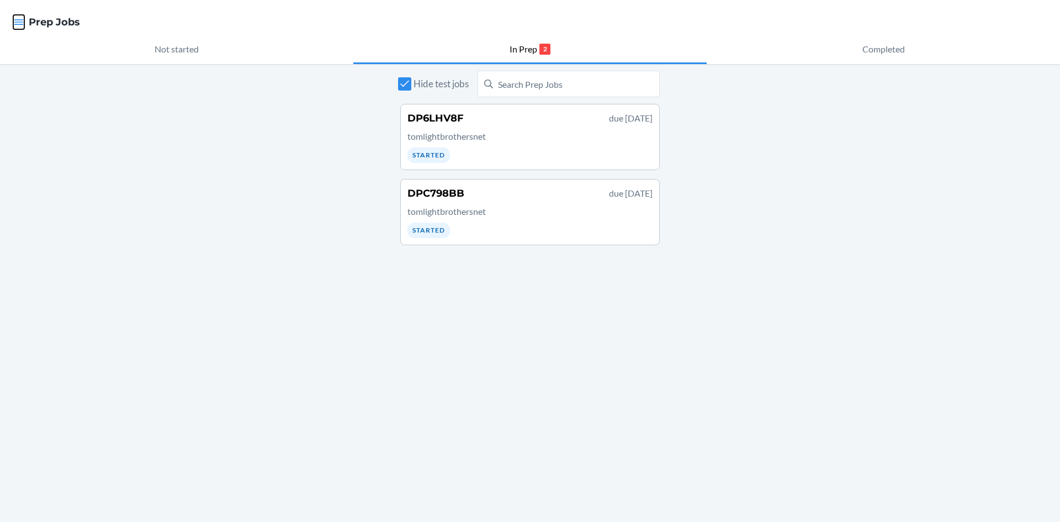
click at [19, 22] on icon "button" at bounding box center [18, 22] width 9 height 6
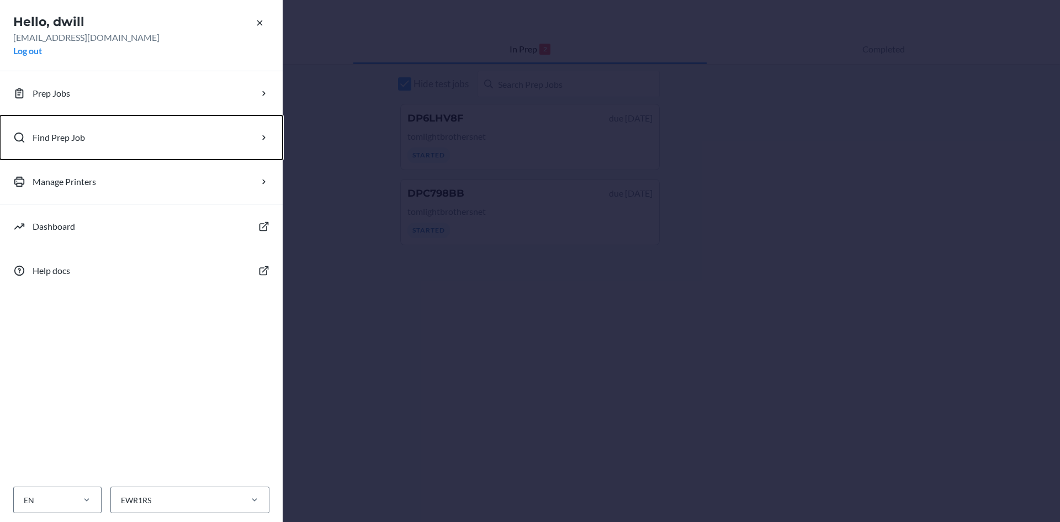
click at [94, 149] on button "Find Prep Job" at bounding box center [141, 137] width 283 height 44
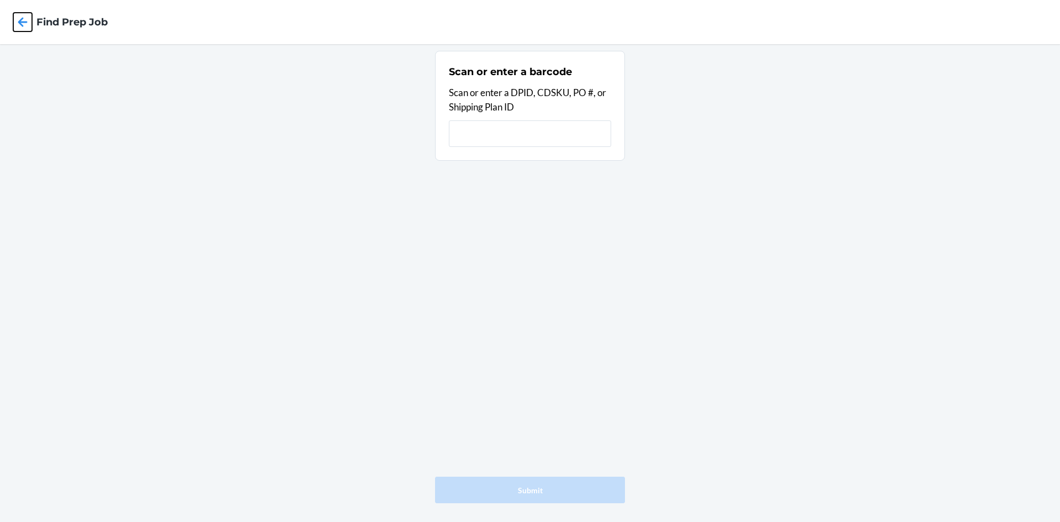
click at [22, 28] on icon at bounding box center [22, 22] width 19 height 19
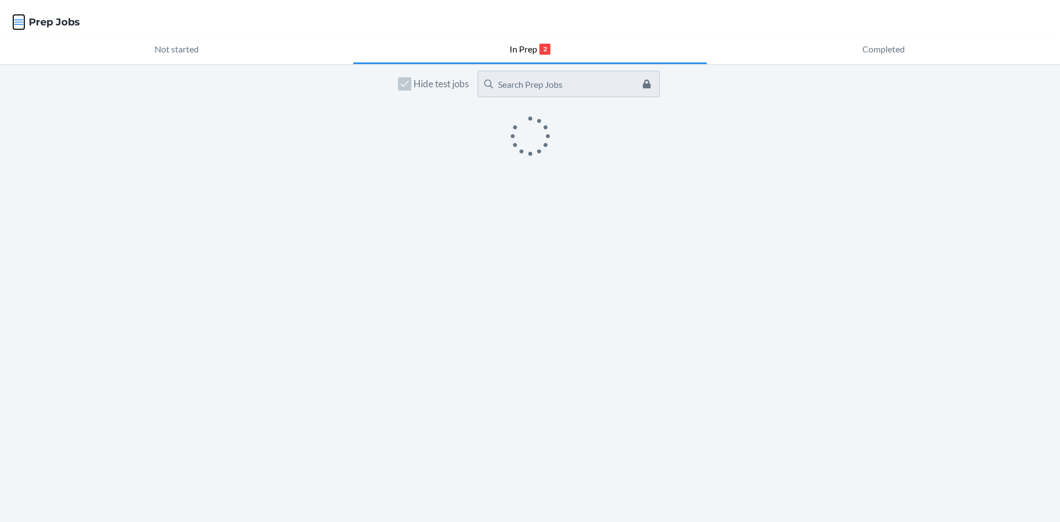
click at [22, 28] on button "button" at bounding box center [18, 22] width 11 height 14
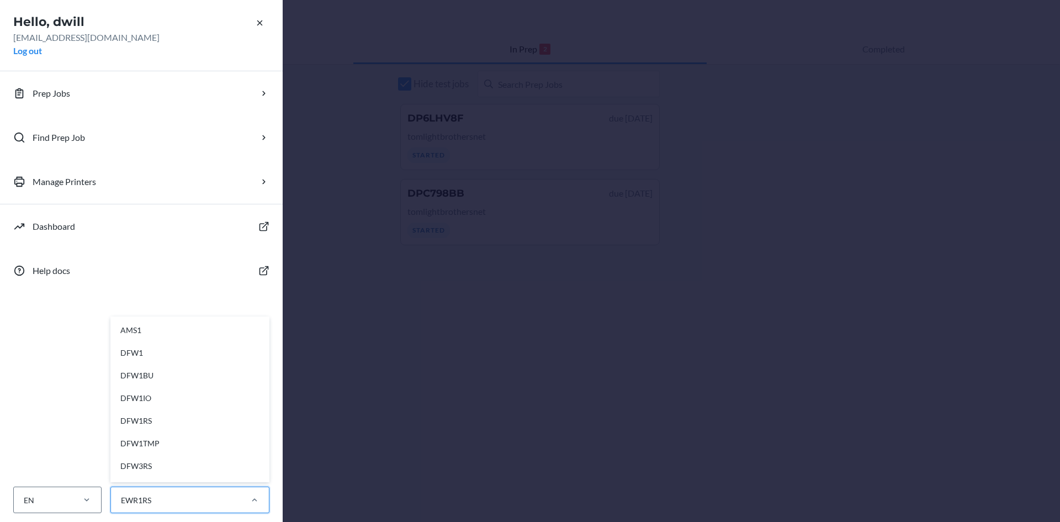
click at [143, 512] on div "EWR1RS" at bounding box center [189, 499] width 159 height 26
click at [121, 506] on input "option AMS1 focused, 1 of 28. 28 results available. Use Up and Down to choose o…" at bounding box center [120, 500] width 1 height 12
click at [163, 397] on div "EWR1CD" at bounding box center [193, 400] width 148 height 23
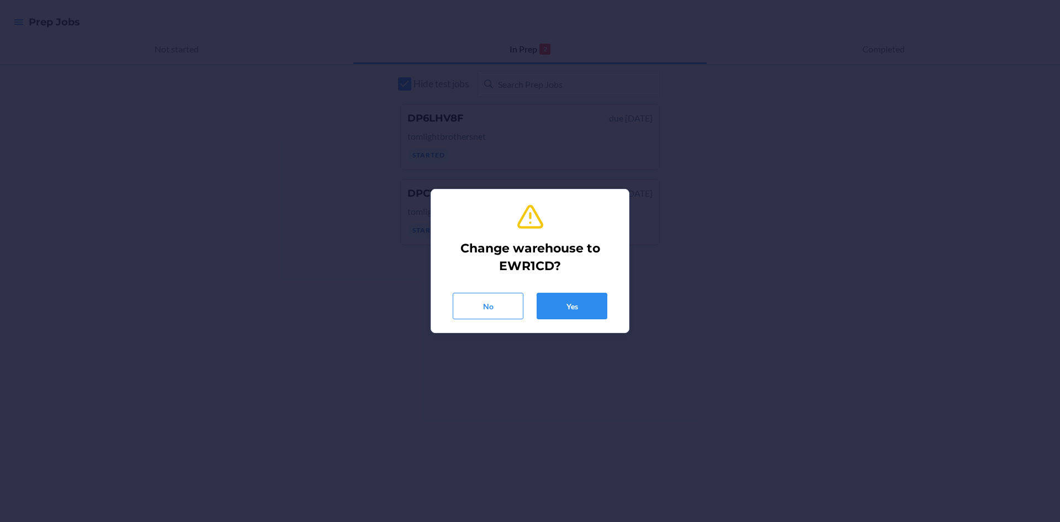
drag, startPoint x: 578, startPoint y: 322, endPoint x: 588, endPoint y: 316, distance: 12.1
click at [579, 322] on div "Change warehouse to EWR1CD? No Yes" at bounding box center [529, 260] width 171 height 125
click at [588, 316] on button "Yes" at bounding box center [571, 305] width 71 height 26
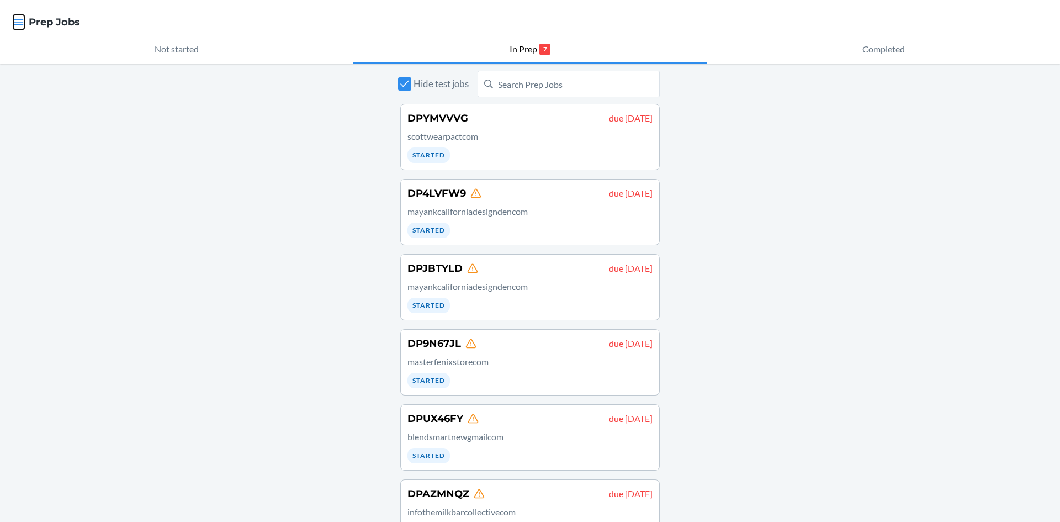
click at [15, 15] on button "button" at bounding box center [18, 22] width 11 height 14
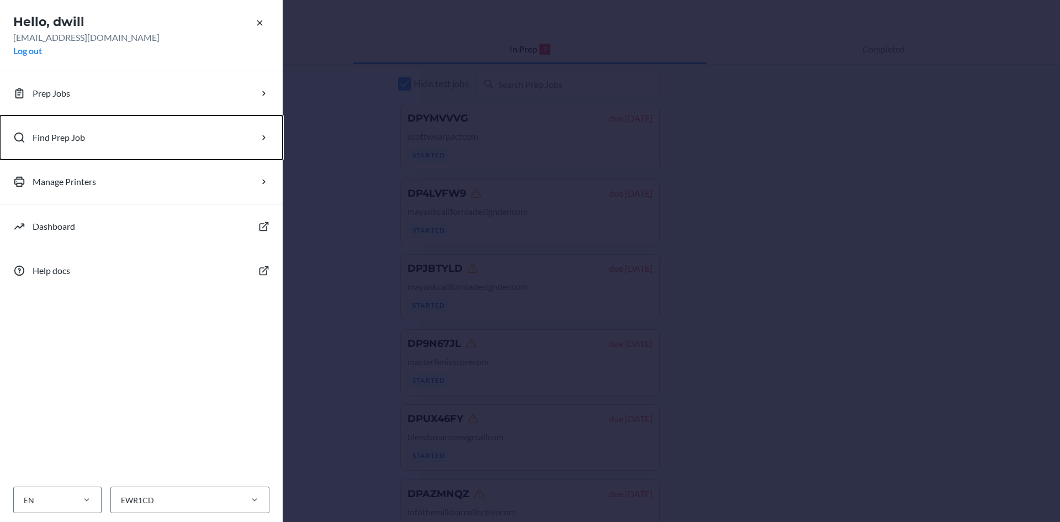
click at [62, 133] on p "Find Prep Job" at bounding box center [59, 137] width 52 height 13
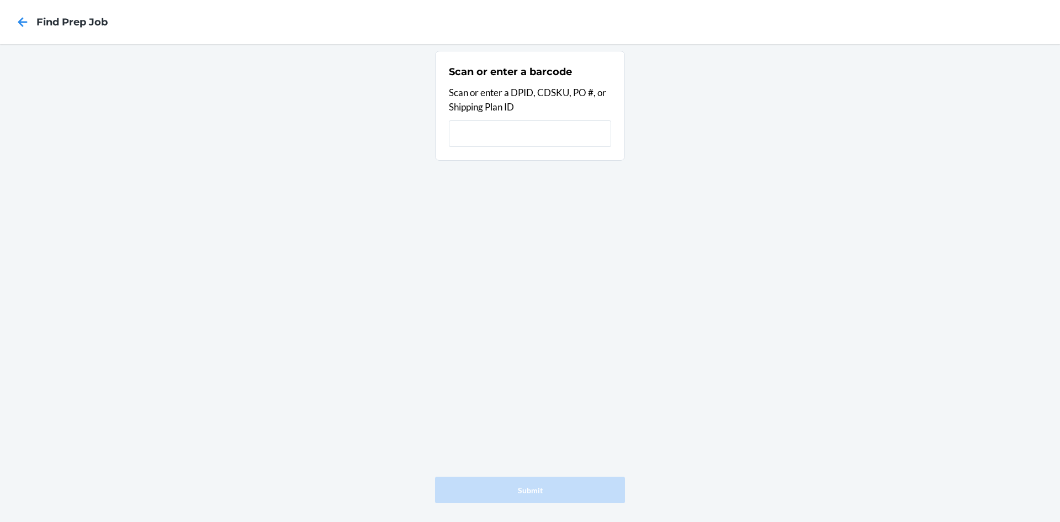
click at [483, 138] on input "text" at bounding box center [530, 133] width 162 height 26
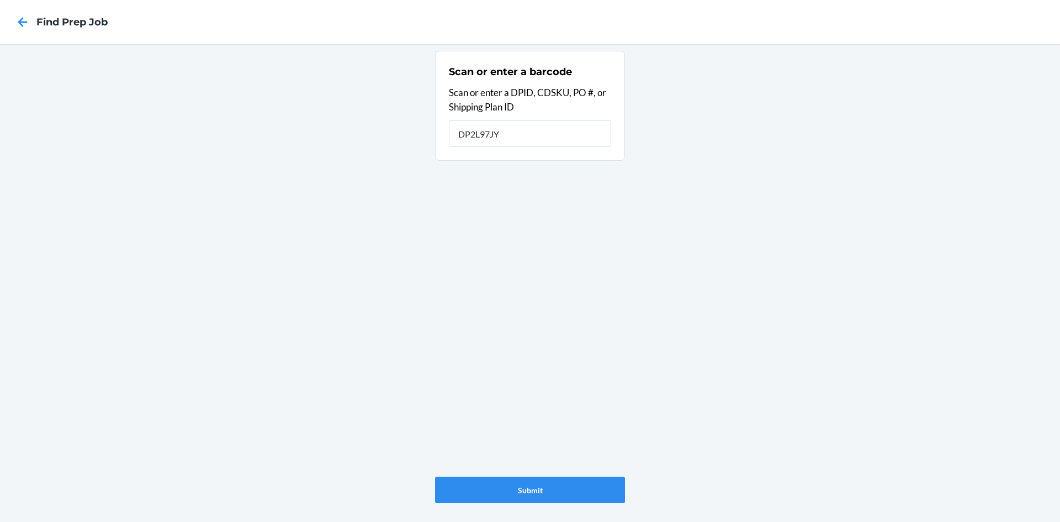
type input "DP2L97JY"
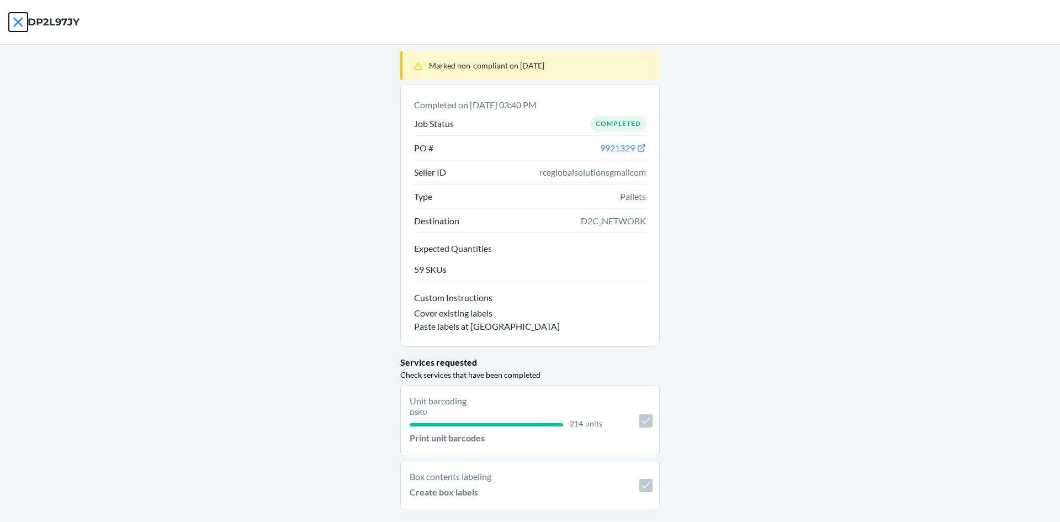
click at [16, 24] on icon at bounding box center [17, 21] width 9 height 9
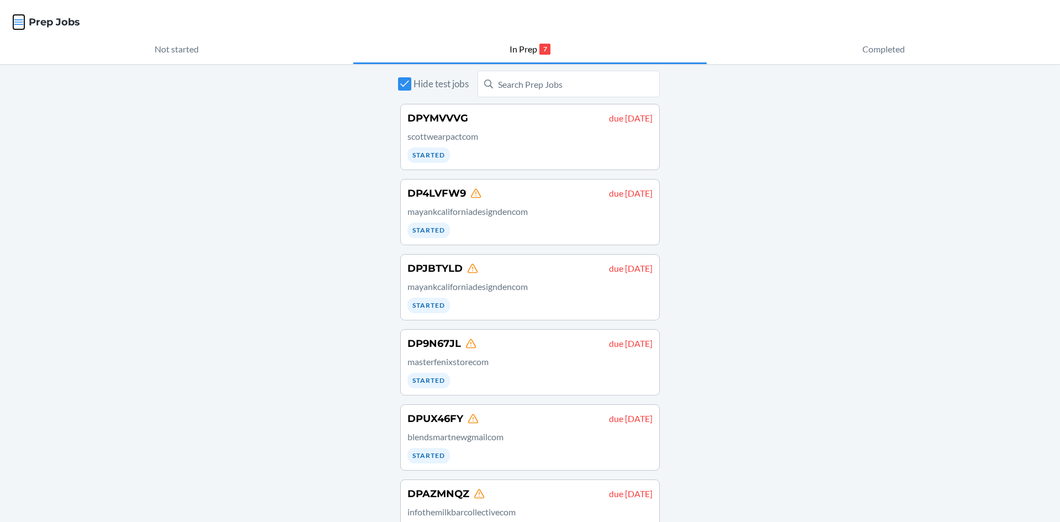
click at [16, 24] on icon "button" at bounding box center [18, 22] width 11 height 11
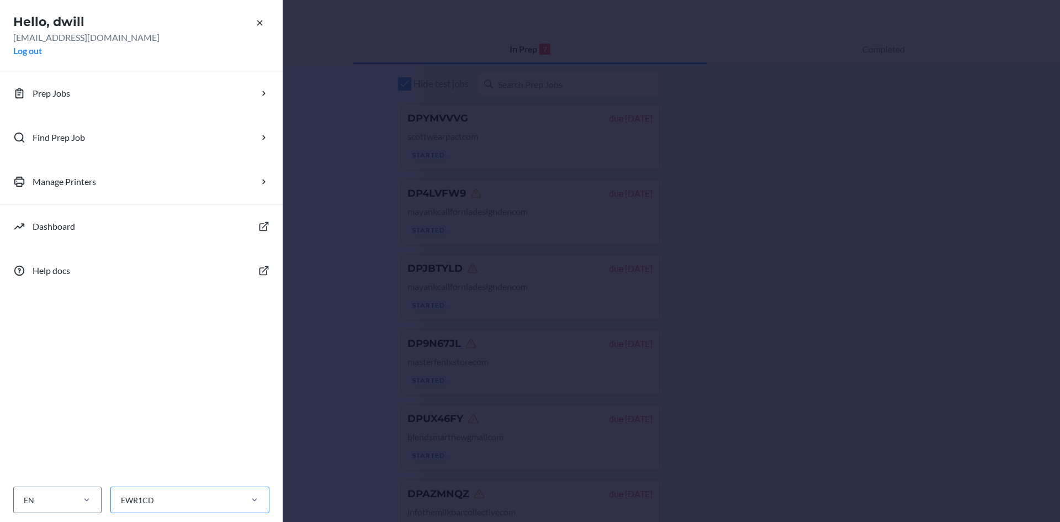
click at [179, 503] on div "EWR1CD" at bounding box center [175, 500] width 129 height 18
click at [121, 503] on input "EWR1CD" at bounding box center [120, 500] width 1 height 12
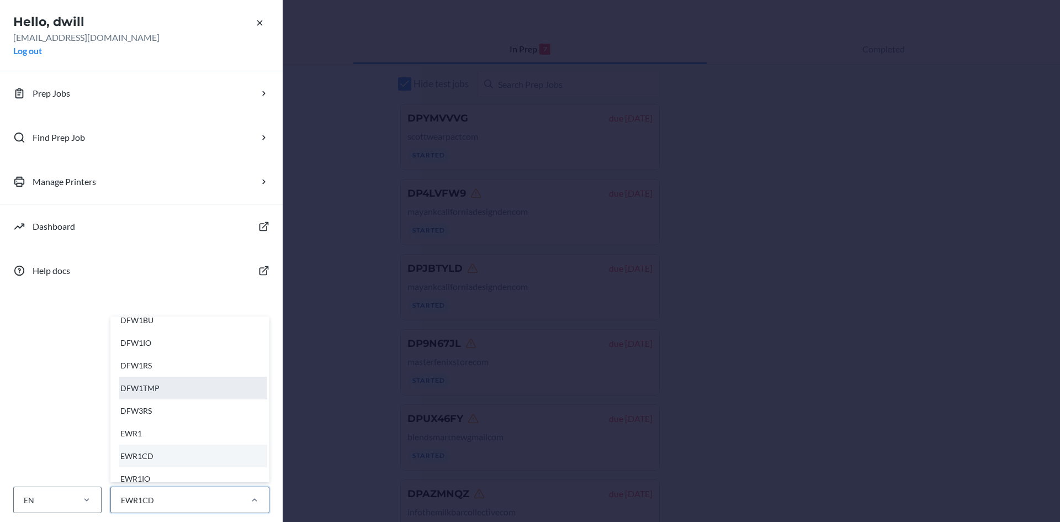
scroll to position [110, 0]
click at [169, 439] on div "EWR1RS" at bounding box center [193, 445] width 148 height 23
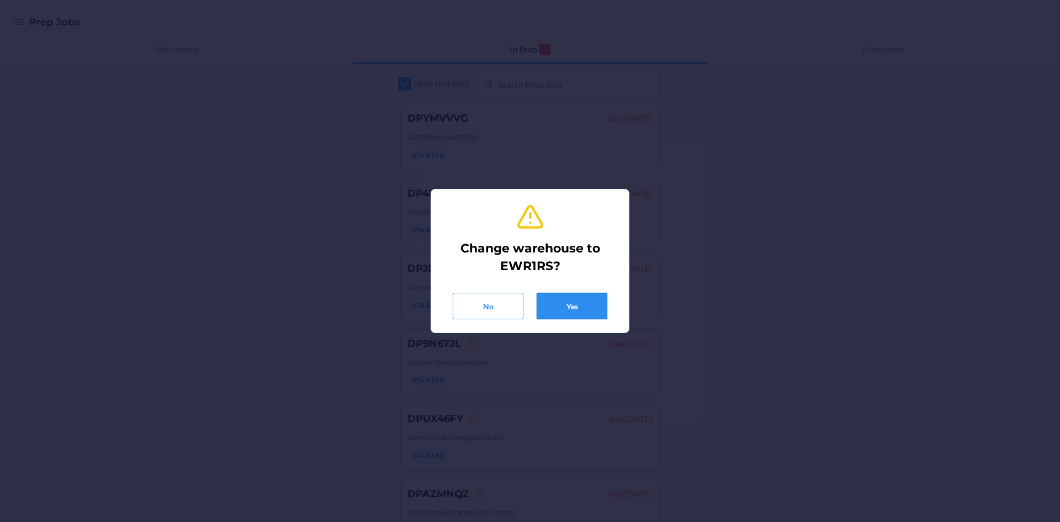
click at [579, 307] on button "Yes" at bounding box center [571, 305] width 71 height 26
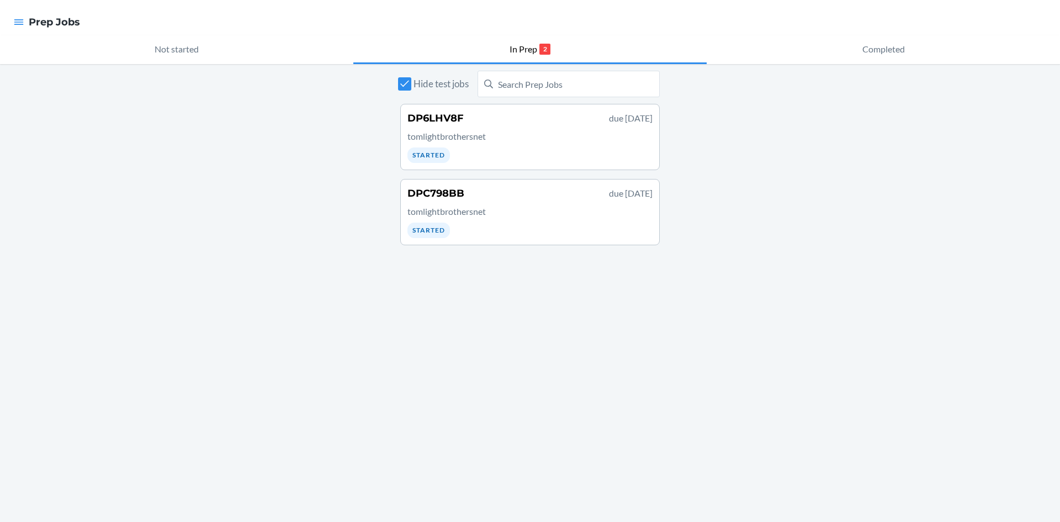
click at [500, 209] on p "tomlightbrothersnet" at bounding box center [529, 211] width 245 height 13
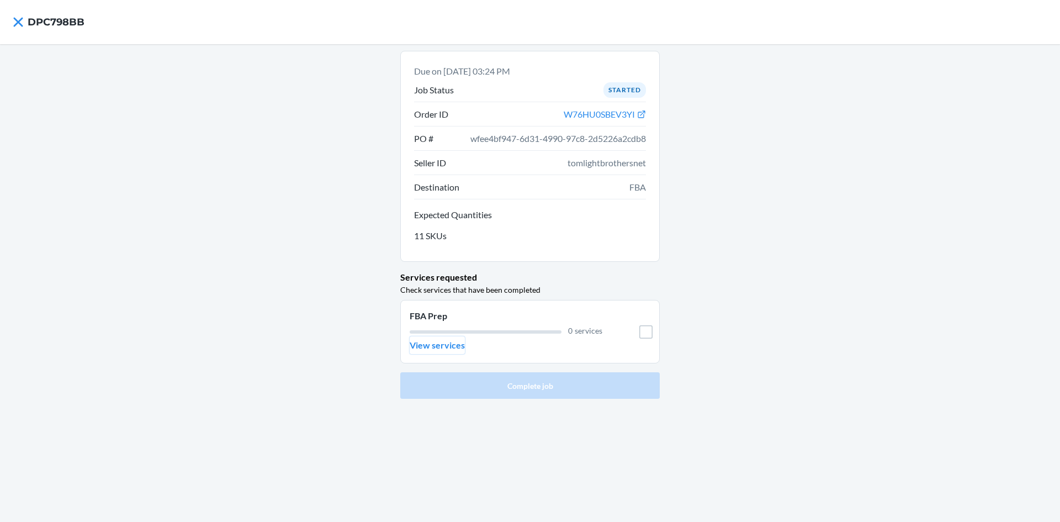
click at [417, 339] on p "View services" at bounding box center [436, 344] width 55 height 13
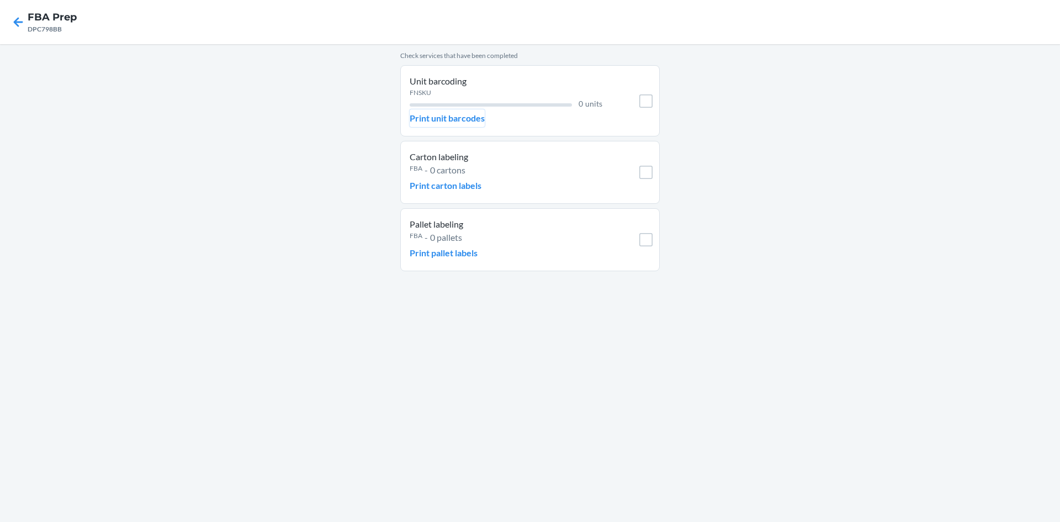
click at [478, 125] on button "Print unit barcodes" at bounding box center [446, 118] width 75 height 18
